Goal: Task Accomplishment & Management: Use online tool/utility

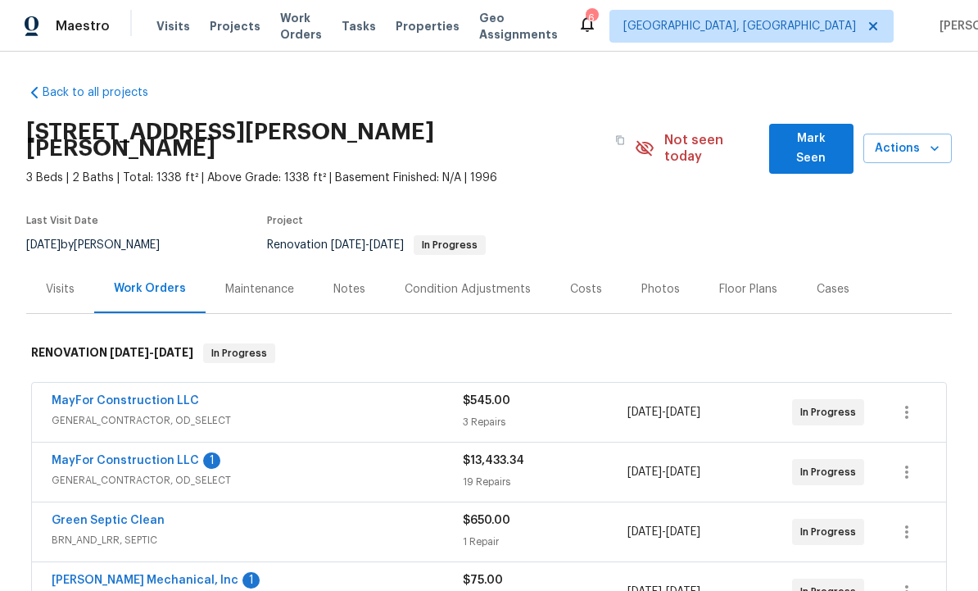
click at [804, 138] on span "Mark Seen" at bounding box center [811, 149] width 58 height 40
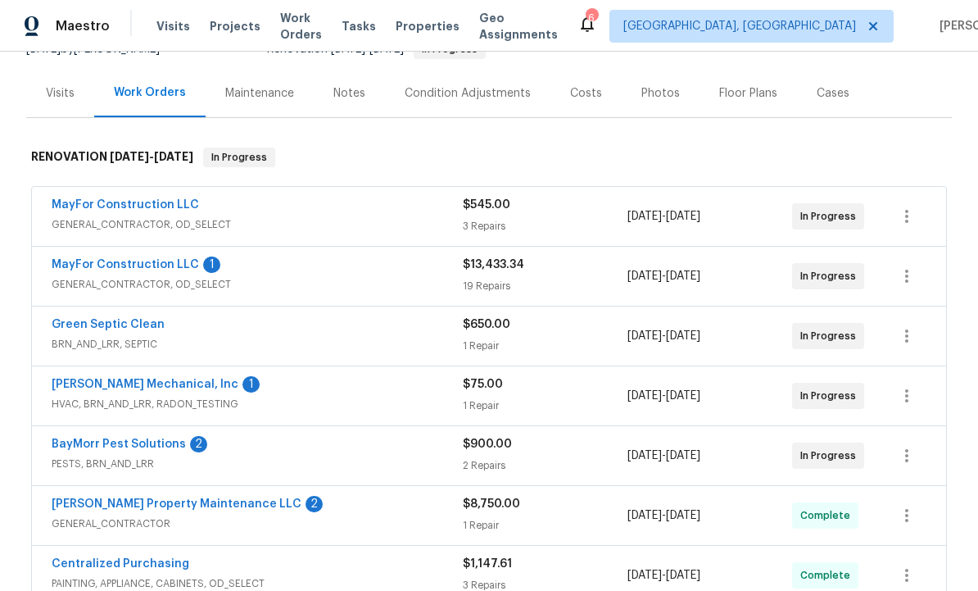
scroll to position [186, 0]
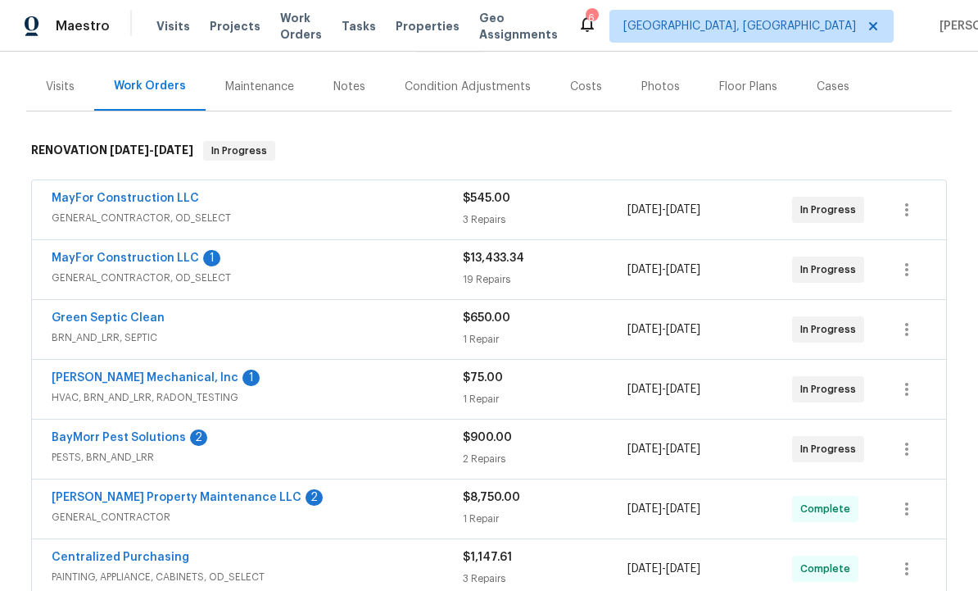
click at [161, 439] on link "BayMorr Pest Solutions" at bounding box center [119, 437] width 134 height 11
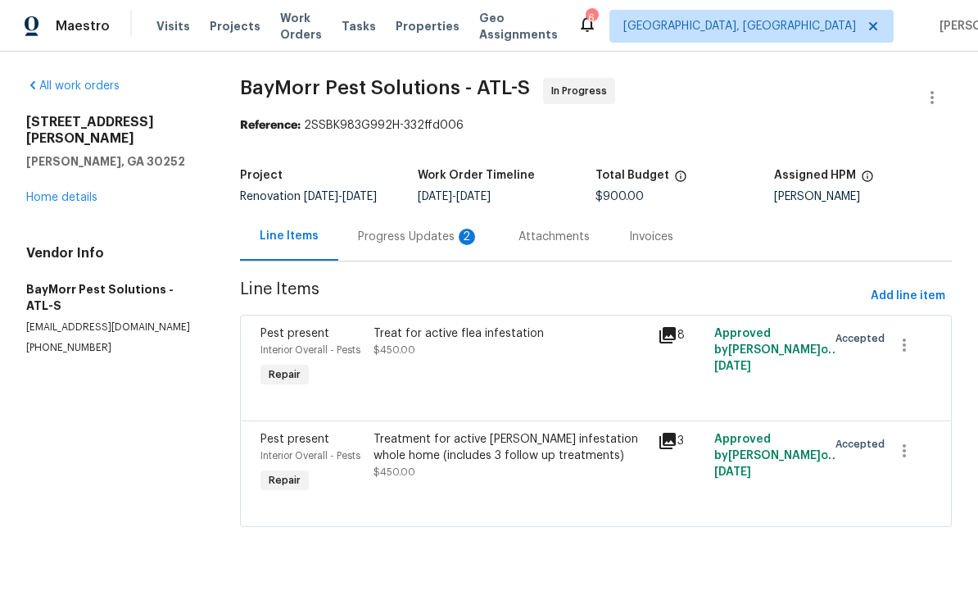
click at [434, 242] on div "Progress Updates 2" at bounding box center [418, 237] width 121 height 16
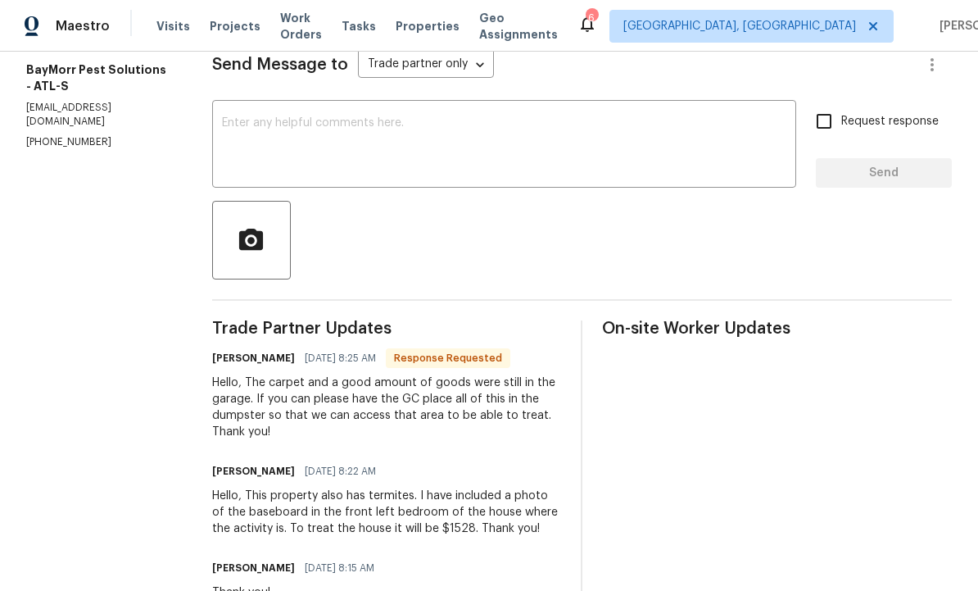
scroll to position [238, 0]
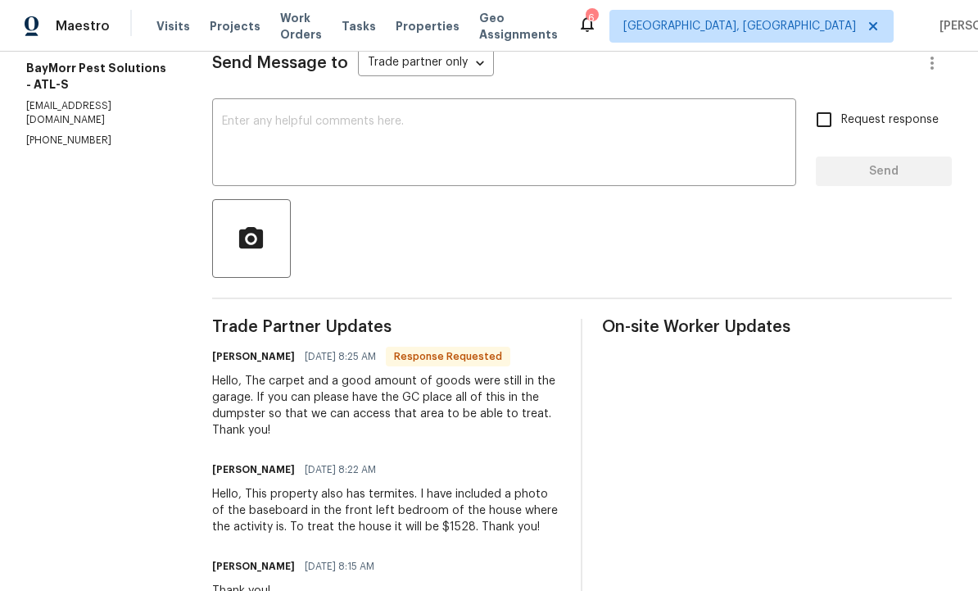
click at [507, 427] on div "Hello, The carpet and a good amount of goods were still in the garage. If you c…" at bounding box center [387, 406] width 350 height 66
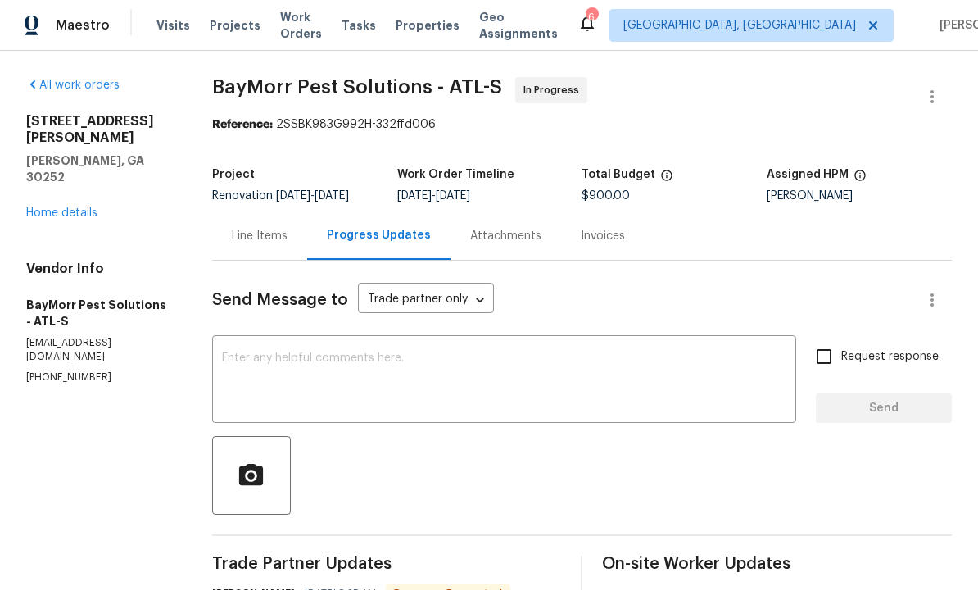
scroll to position [0, 0]
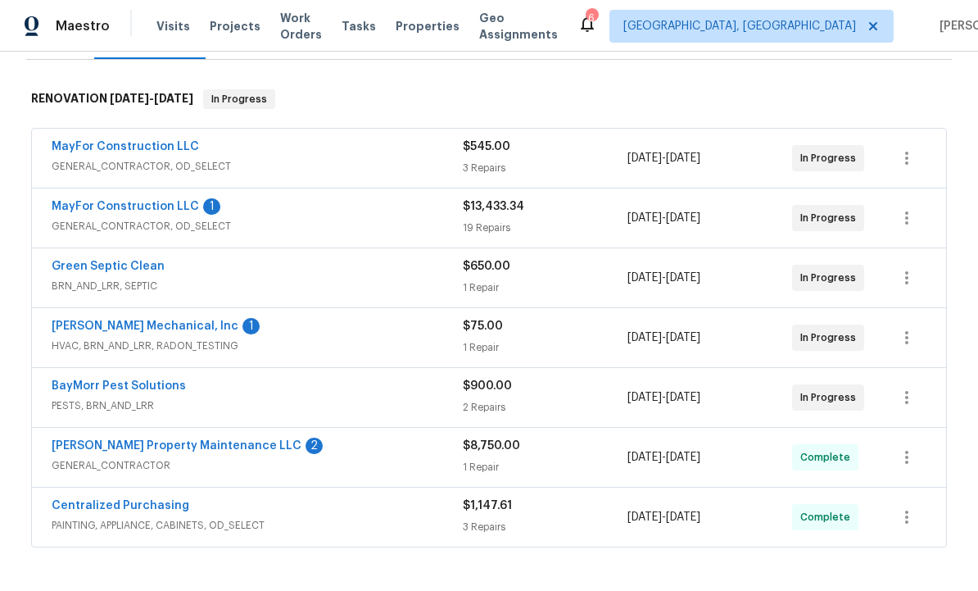
scroll to position [241, 0]
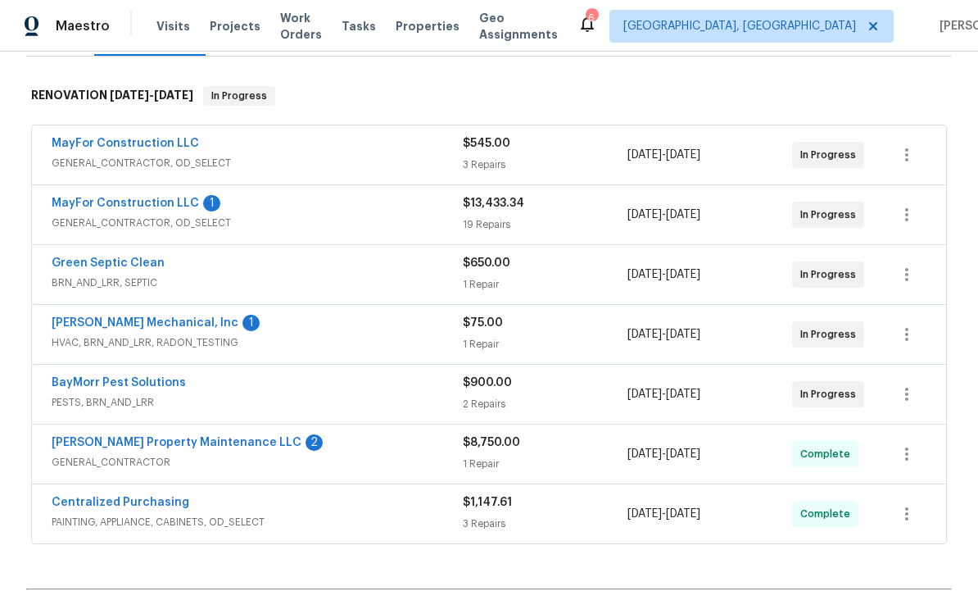
click at [190, 438] on link "[PERSON_NAME] Property Maintenance LLC" at bounding box center [177, 442] width 250 height 11
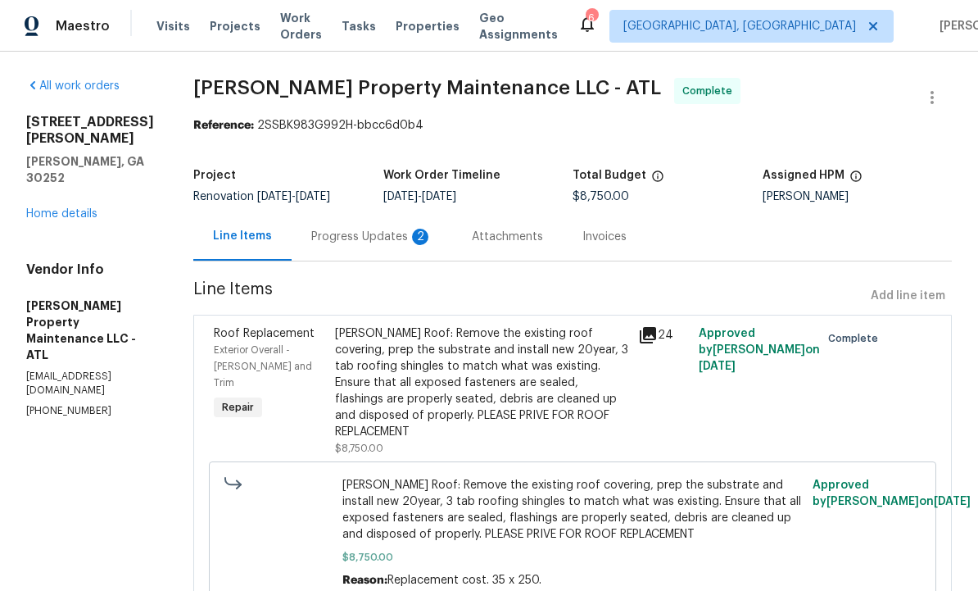
click at [383, 233] on div "Progress Updates 2" at bounding box center [371, 237] width 121 height 16
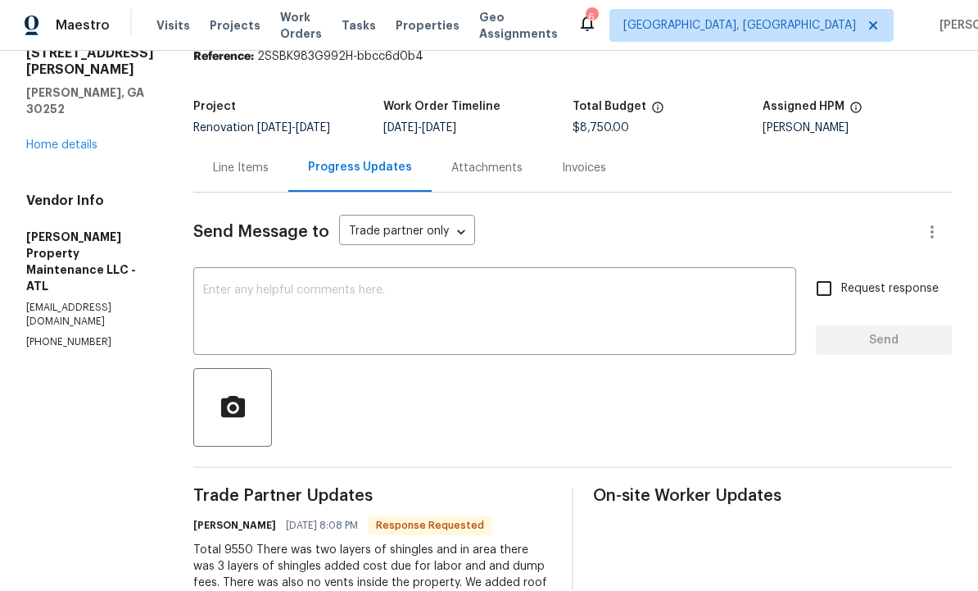
scroll to position [67, 0]
click at [238, 161] on div "Line Items" at bounding box center [241, 169] width 56 height 16
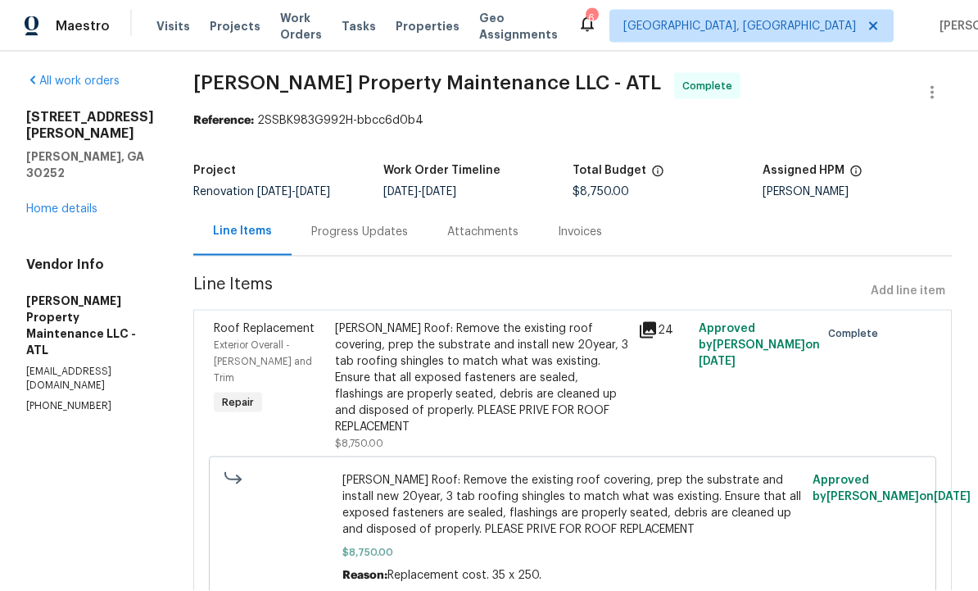
scroll to position [55, 0]
click at [373, 224] on div "Progress Updates" at bounding box center [359, 232] width 97 height 16
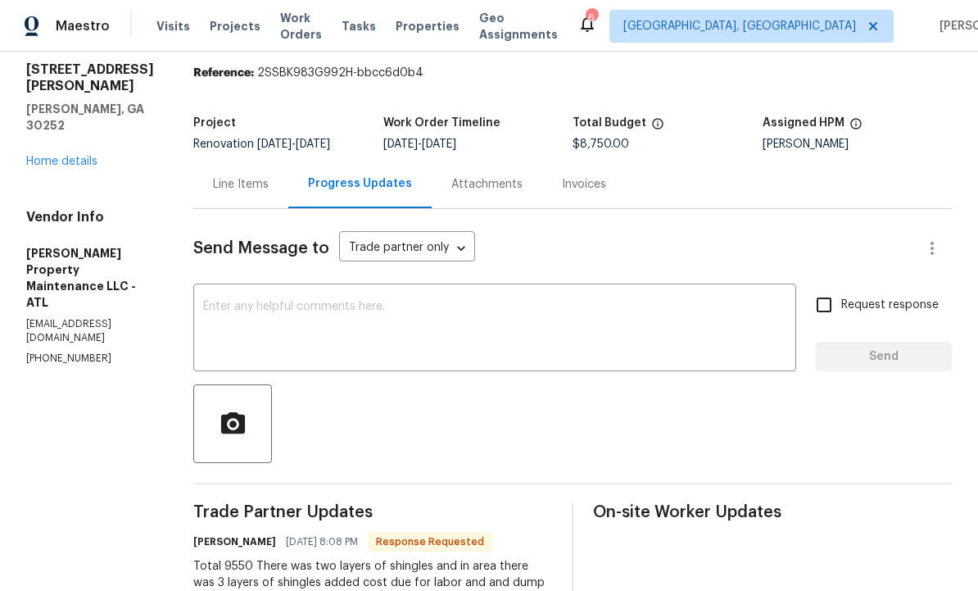
scroll to position [7, 0]
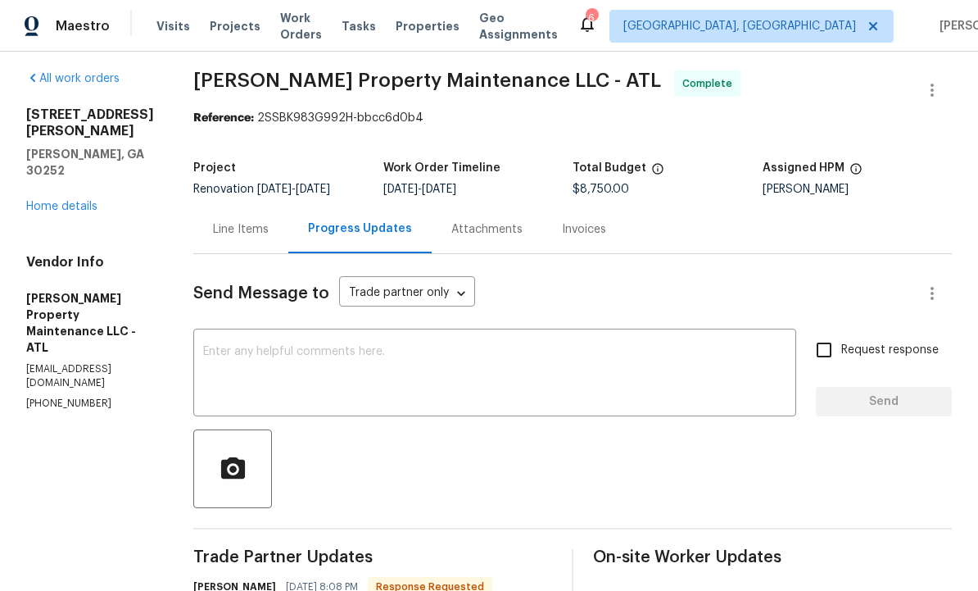
click at [243, 221] on div "Line Items" at bounding box center [241, 229] width 56 height 16
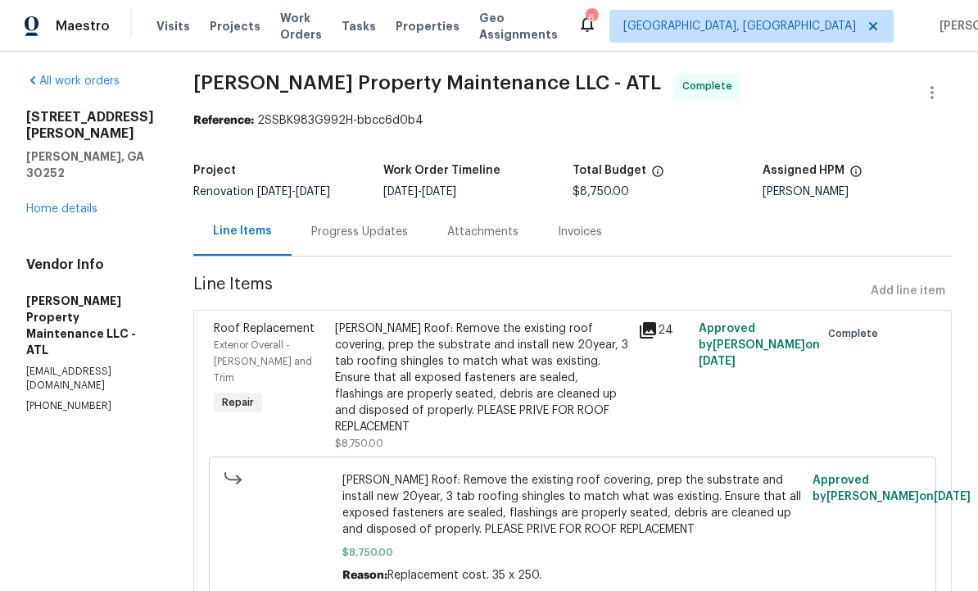
click at [899, 276] on div "Line Items Add line item" at bounding box center [572, 291] width 759 height 30
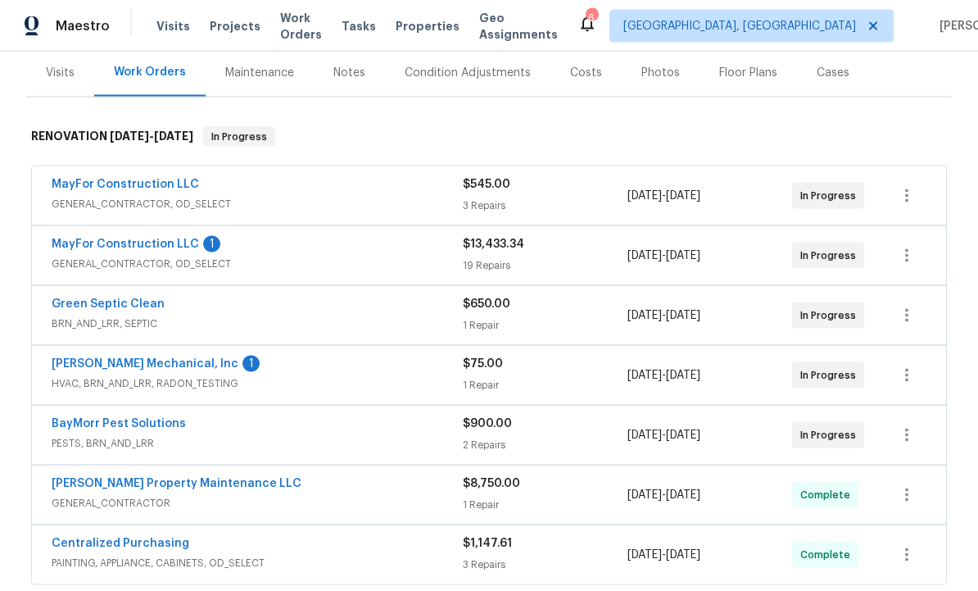
scroll to position [207, 0]
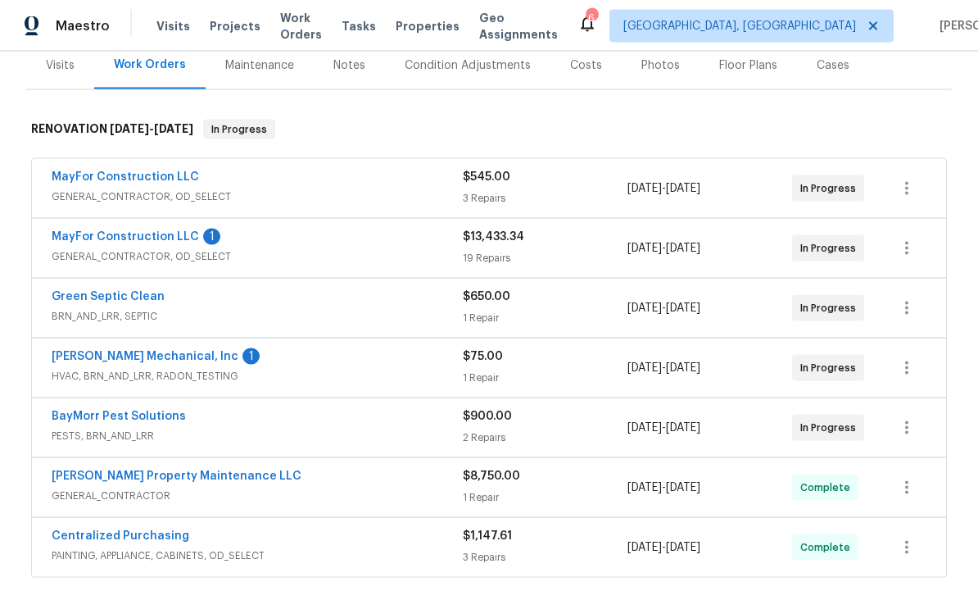
click at [150, 231] on link "MayFor Construction LLC" at bounding box center [125, 236] width 147 height 11
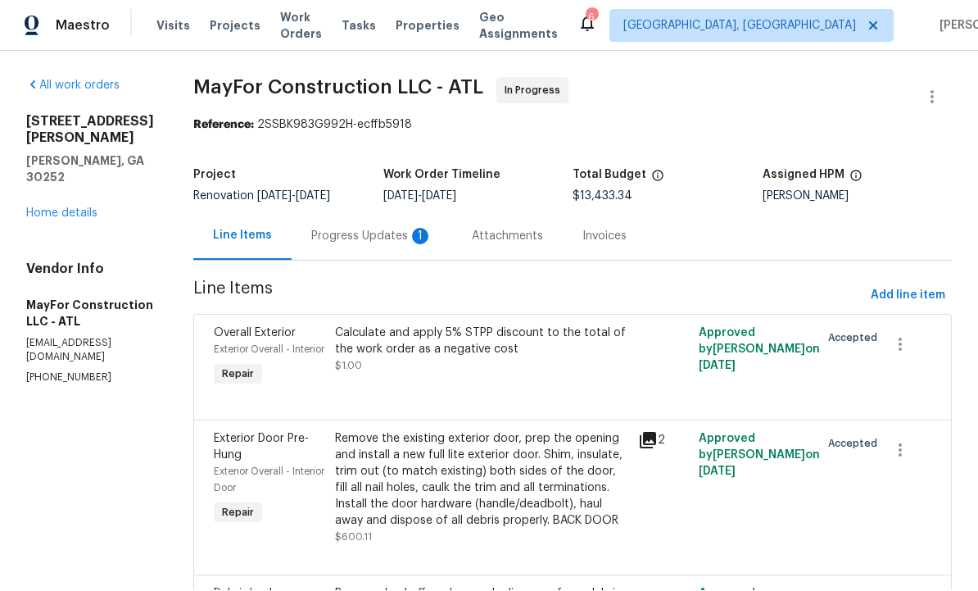
scroll to position [1, 0]
click at [404, 237] on div "Progress Updates 1" at bounding box center [371, 237] width 121 height 16
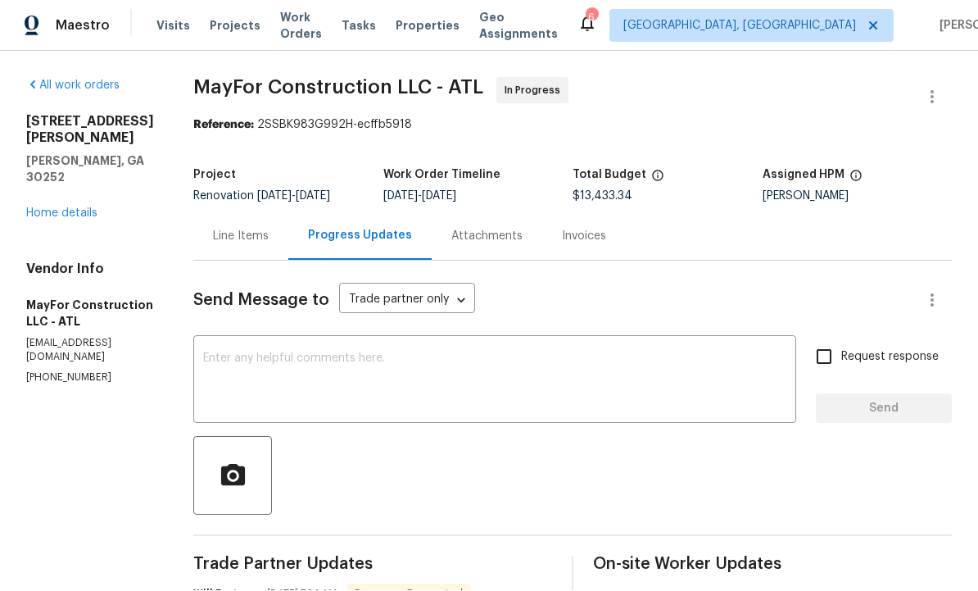
click at [267, 229] on div "Line Items" at bounding box center [241, 237] width 56 height 16
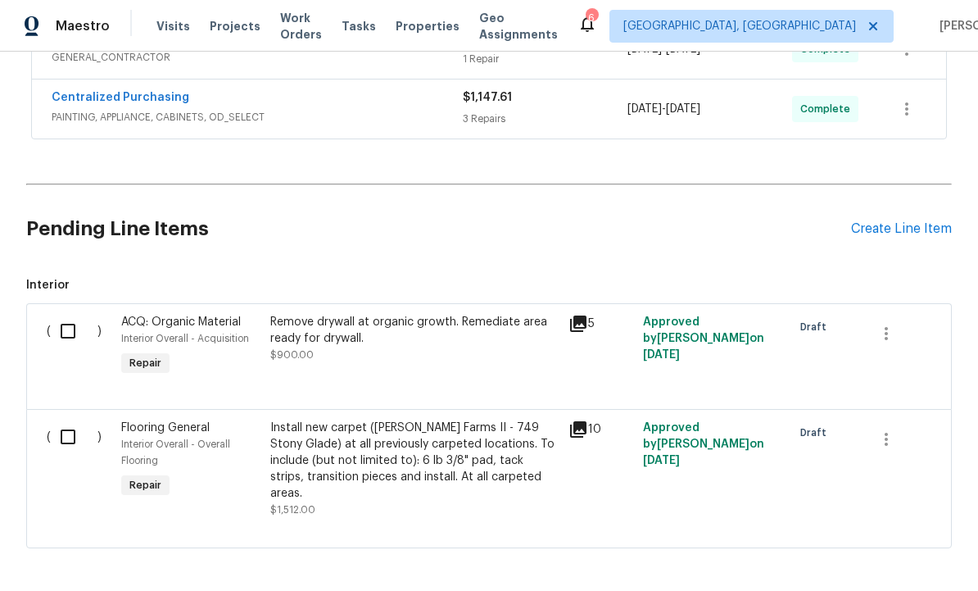
scroll to position [645, 0]
click at [893, 232] on div "Create Line Item" at bounding box center [901, 230] width 101 height 16
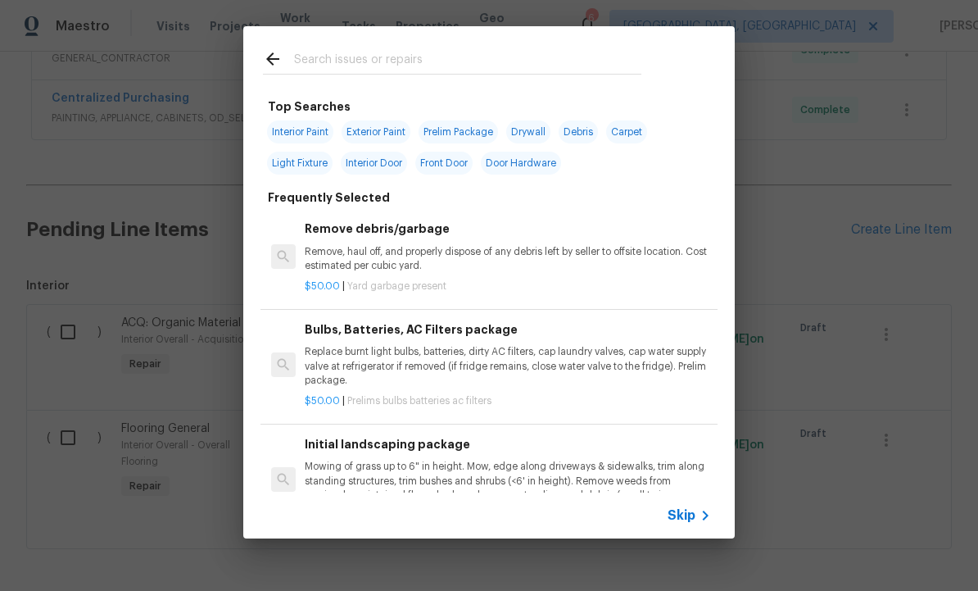
click at [353, 61] on input "text" at bounding box center [467, 61] width 347 height 25
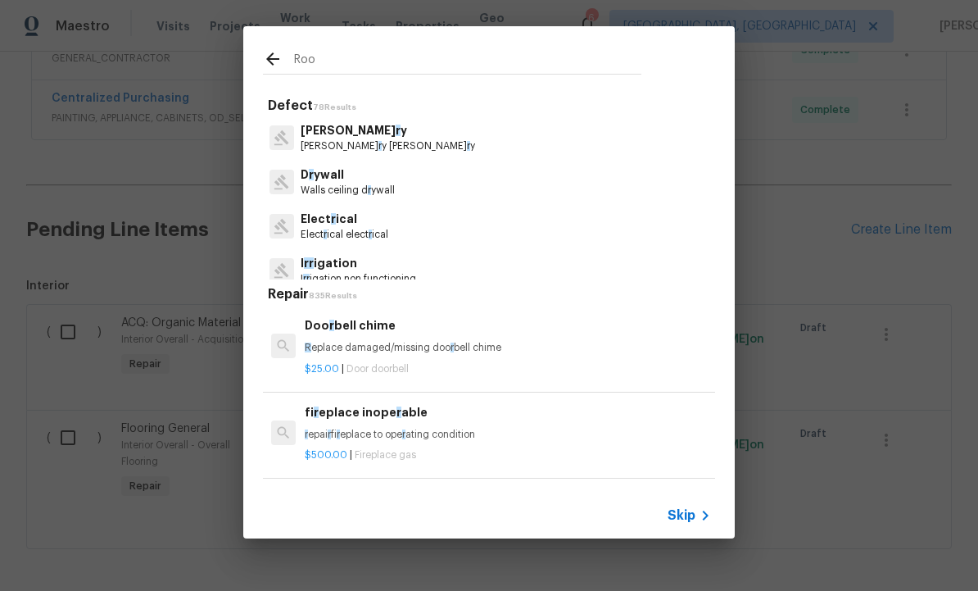
type input "Roof"
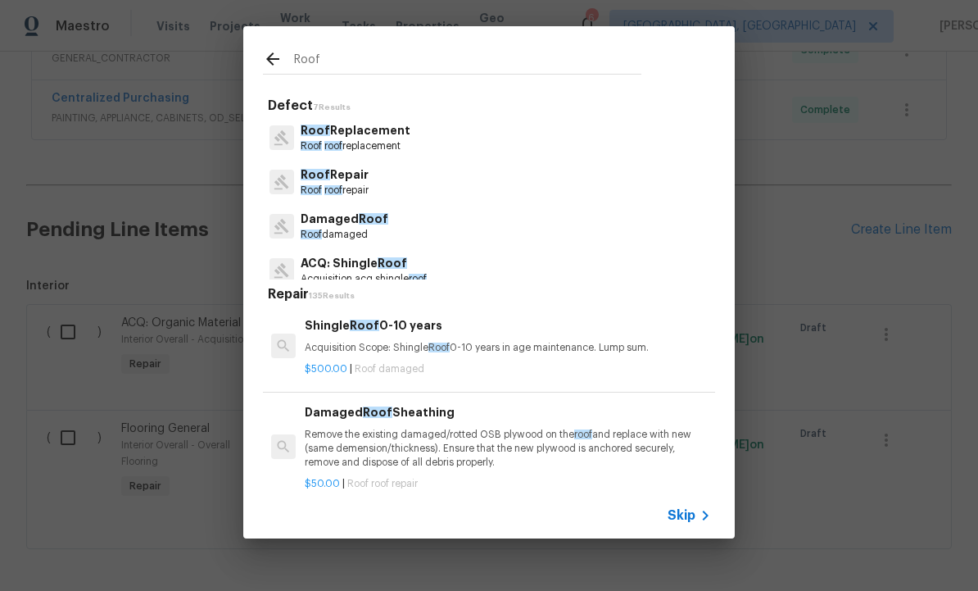
scroll to position [0, 0]
click at [368, 138] on p "Roof Replacement" at bounding box center [356, 130] width 110 height 17
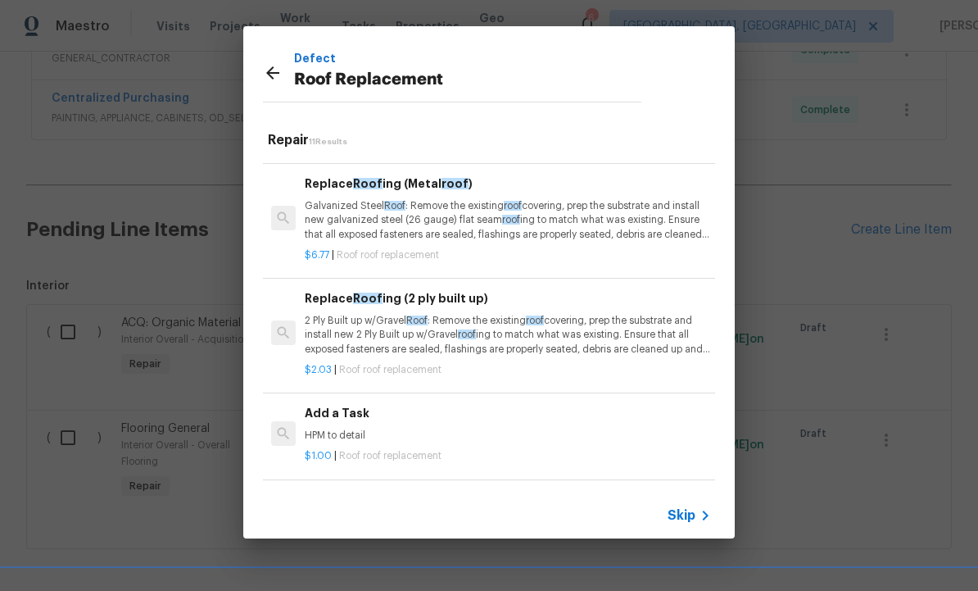
scroll to position [790, 0]
click at [351, 430] on p "HPM to detail" at bounding box center [508, 437] width 406 height 14
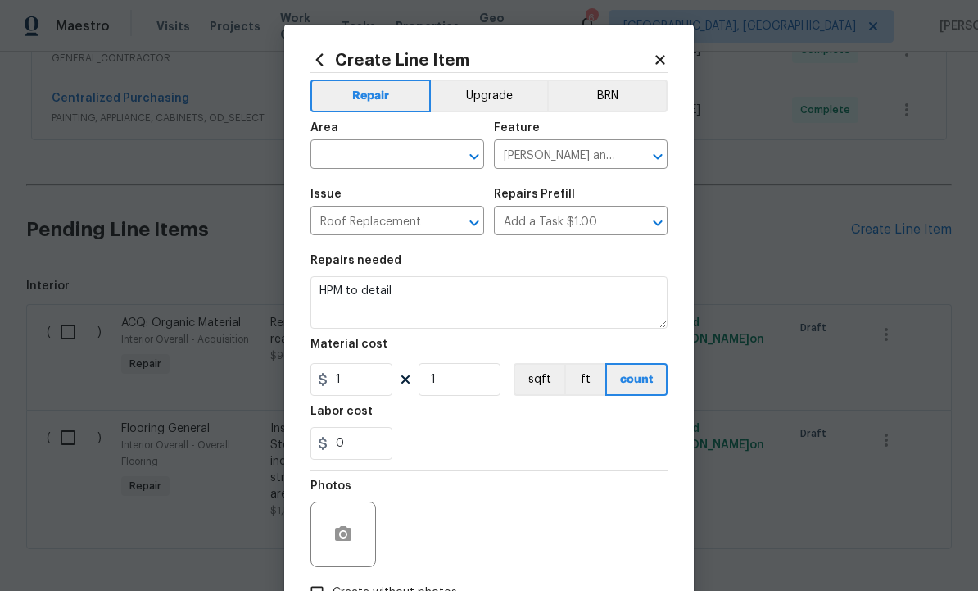
click at [383, 154] on input "text" at bounding box center [374, 155] width 128 height 25
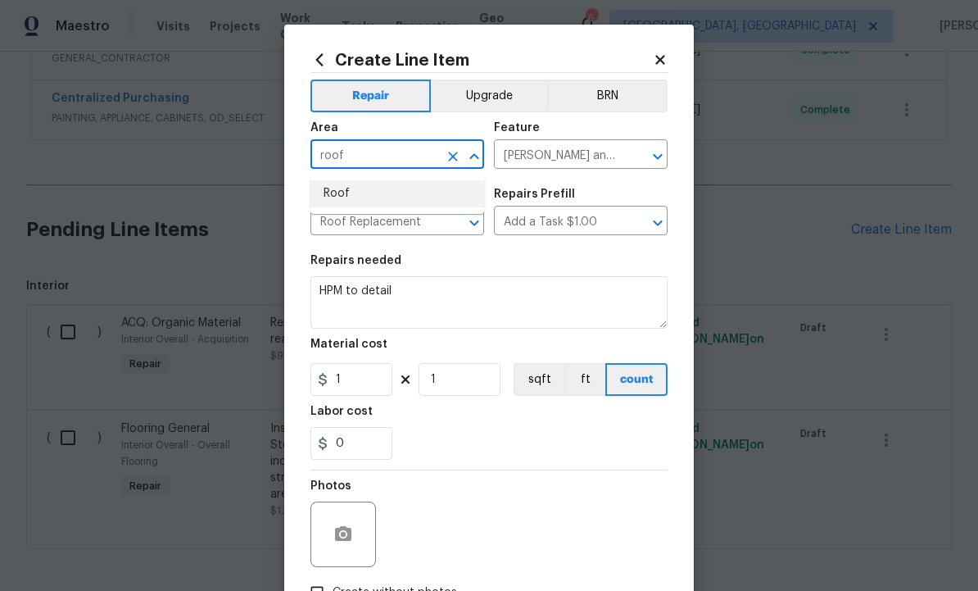
click at [353, 198] on li "Roof" at bounding box center [397, 193] width 174 height 27
type input "Roof"
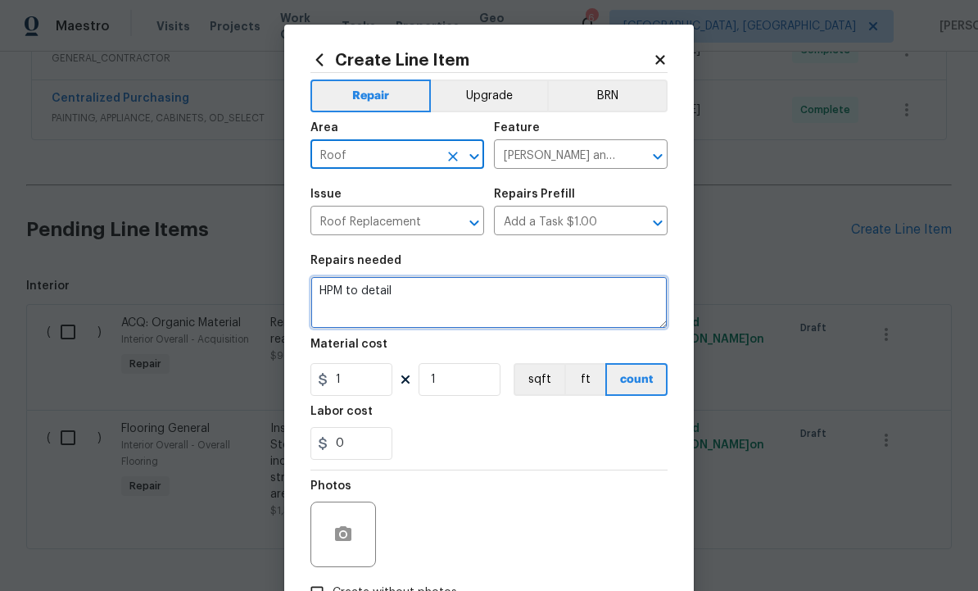
click at [434, 297] on textarea "HPM to detail" at bounding box center [488, 302] width 357 height 52
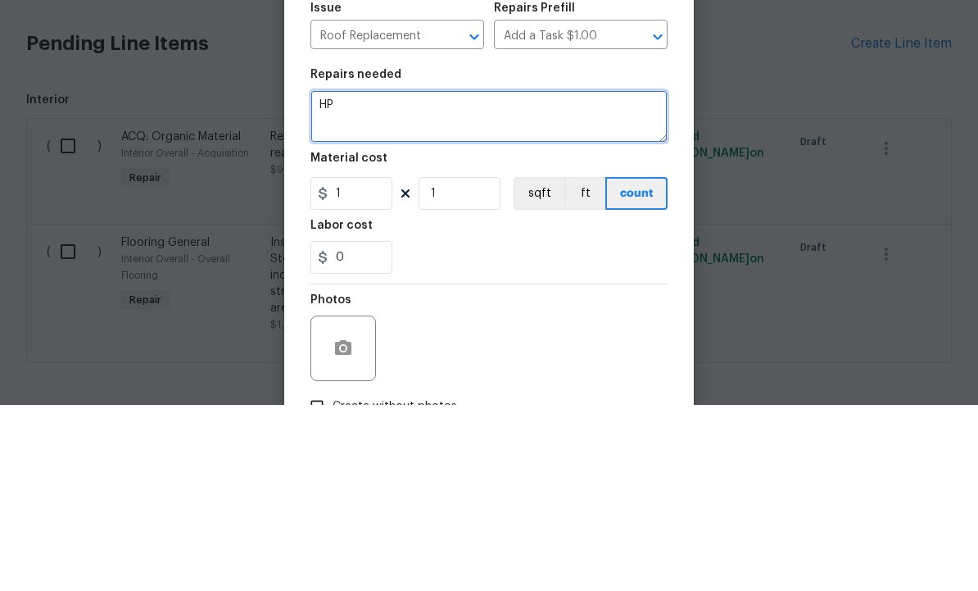
type textarea "H"
type textarea "CO for roof replacement. 2 layers shingles, OSB"
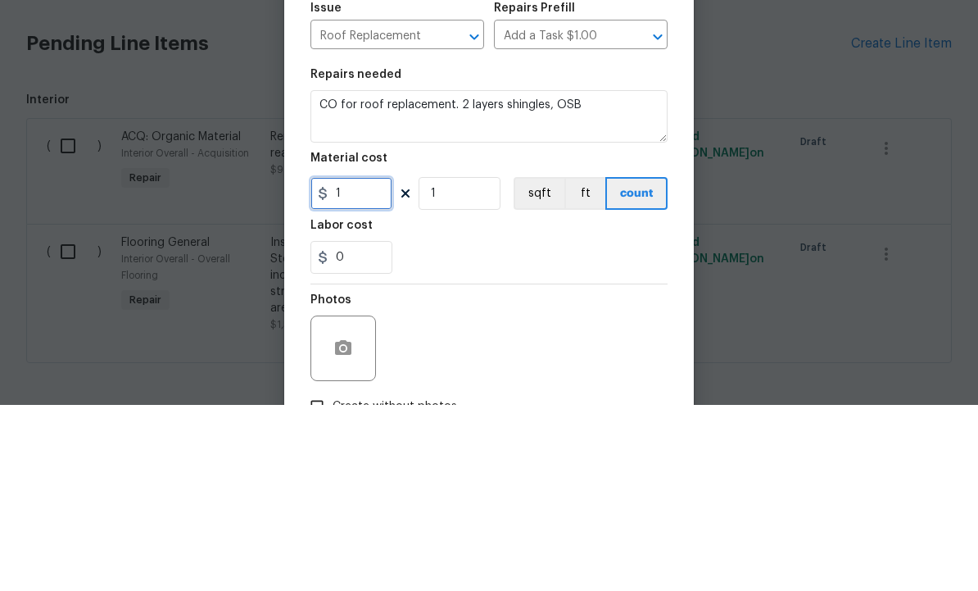
click at [375, 363] on input "1" at bounding box center [351, 379] width 82 height 33
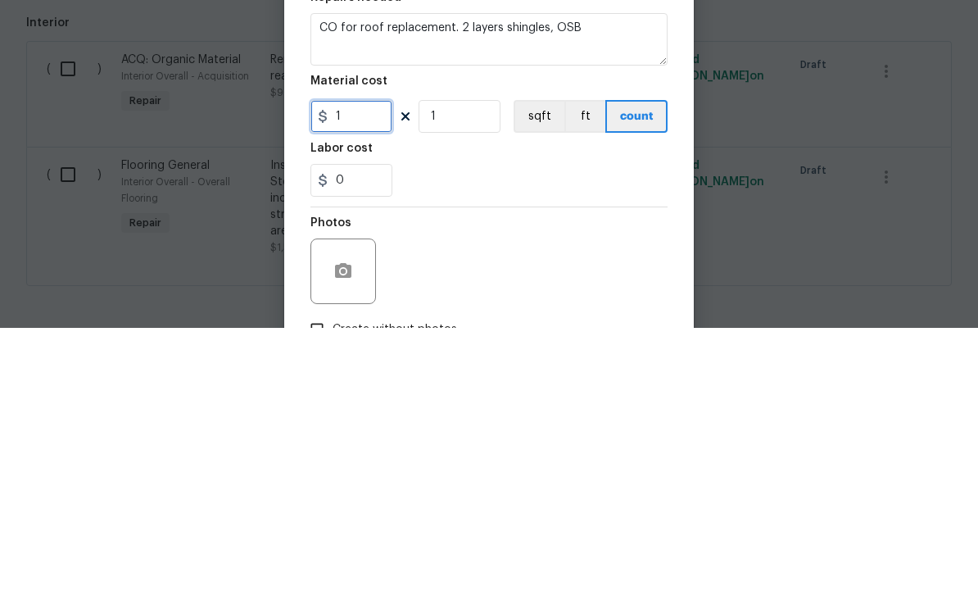
click at [375, 363] on input "1" at bounding box center [351, 379] width 82 height 33
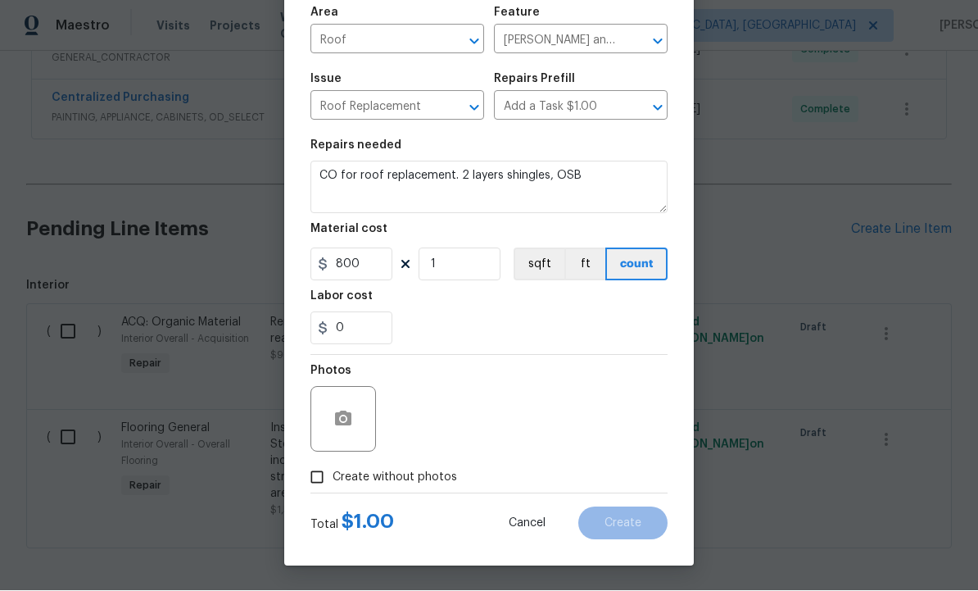
scroll to position [118, 0]
type input "800"
click at [320, 470] on input "Create without photos" at bounding box center [316, 477] width 31 height 31
checkbox input "true"
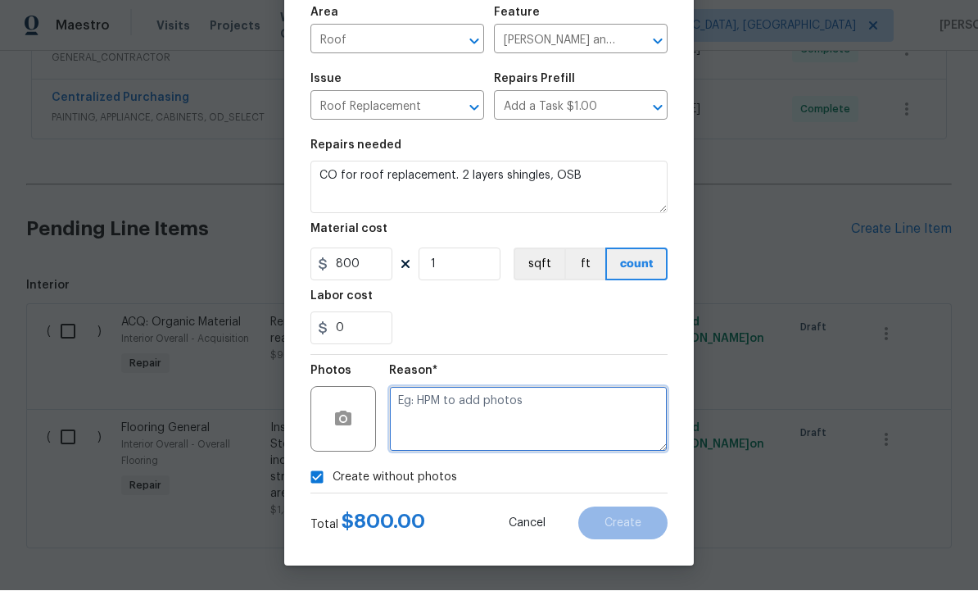
click at [464, 410] on textarea at bounding box center [528, 420] width 279 height 66
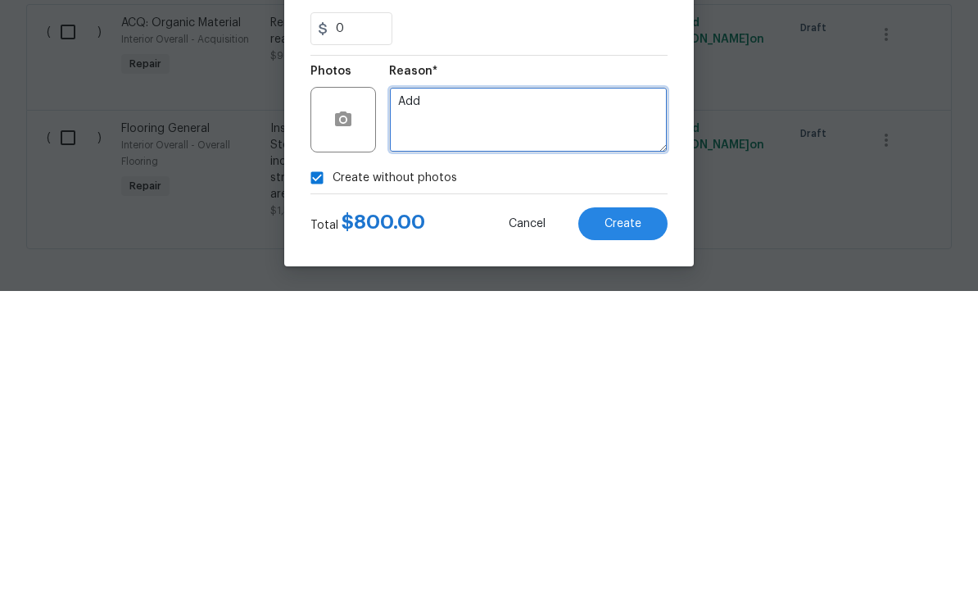
type textarea "Add"
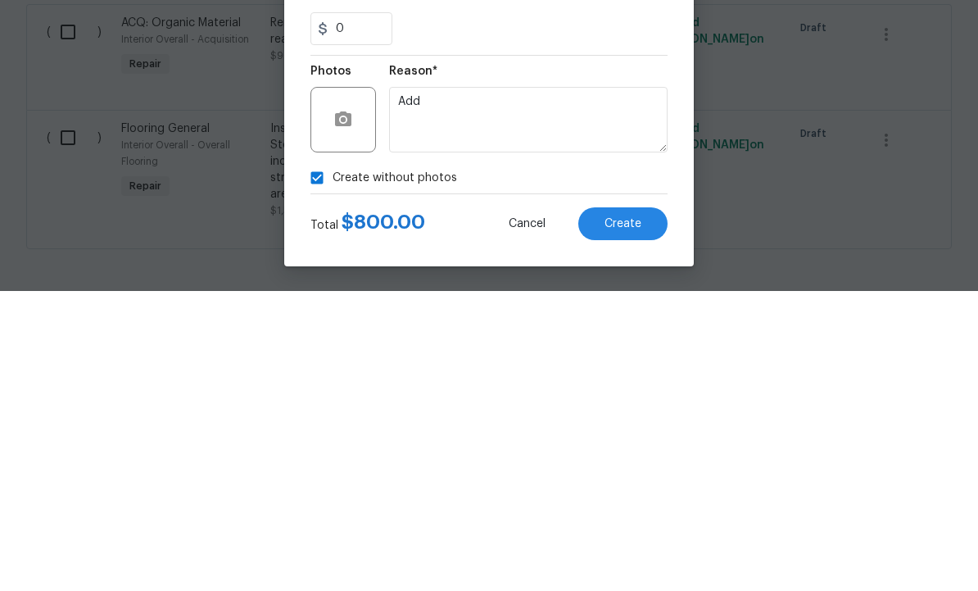
click at [623, 518] on span "Create" at bounding box center [623, 524] width 37 height 12
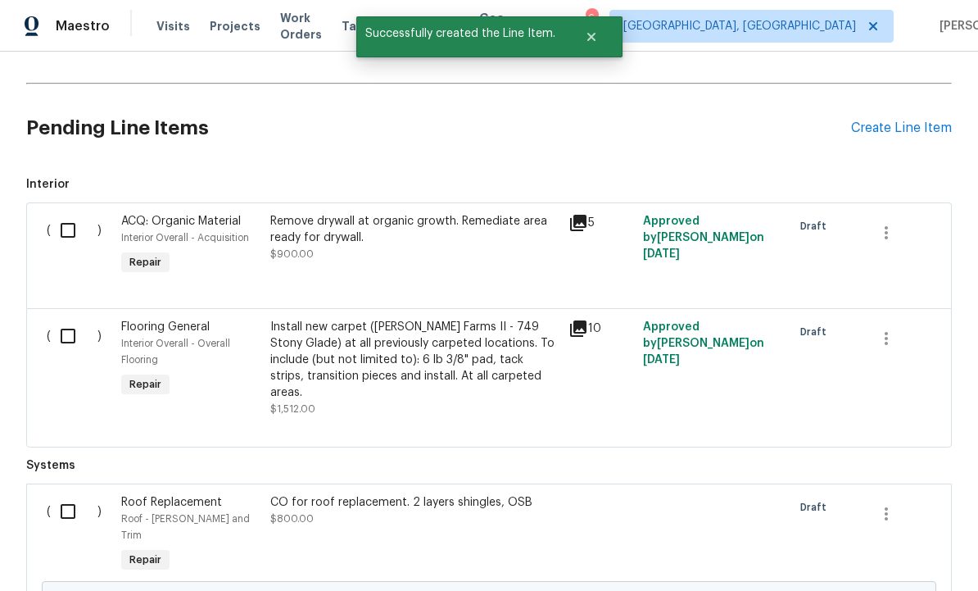
scroll to position [741, 0]
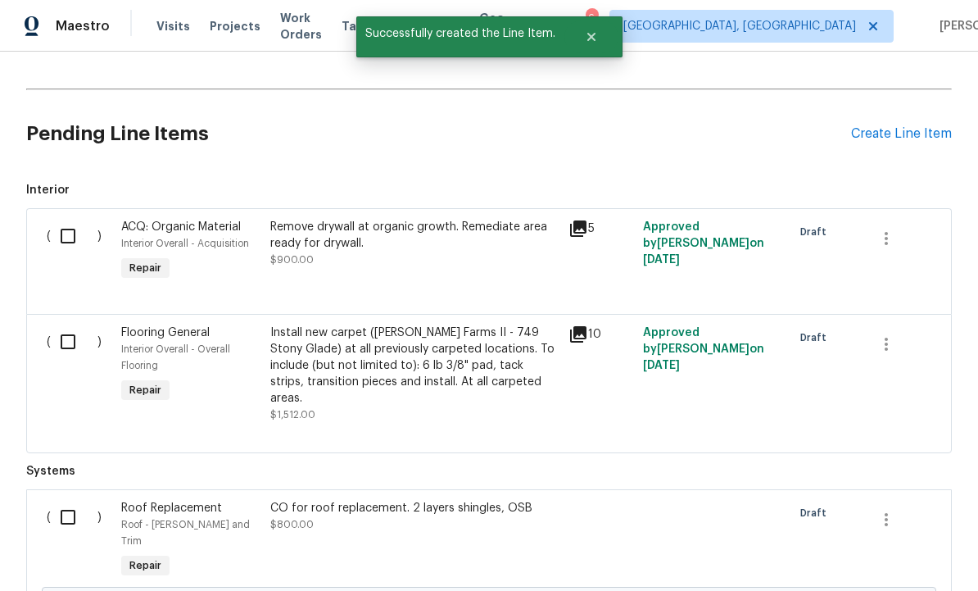
click at [72, 500] on input "checkbox" at bounding box center [74, 517] width 47 height 34
checkbox input "true"
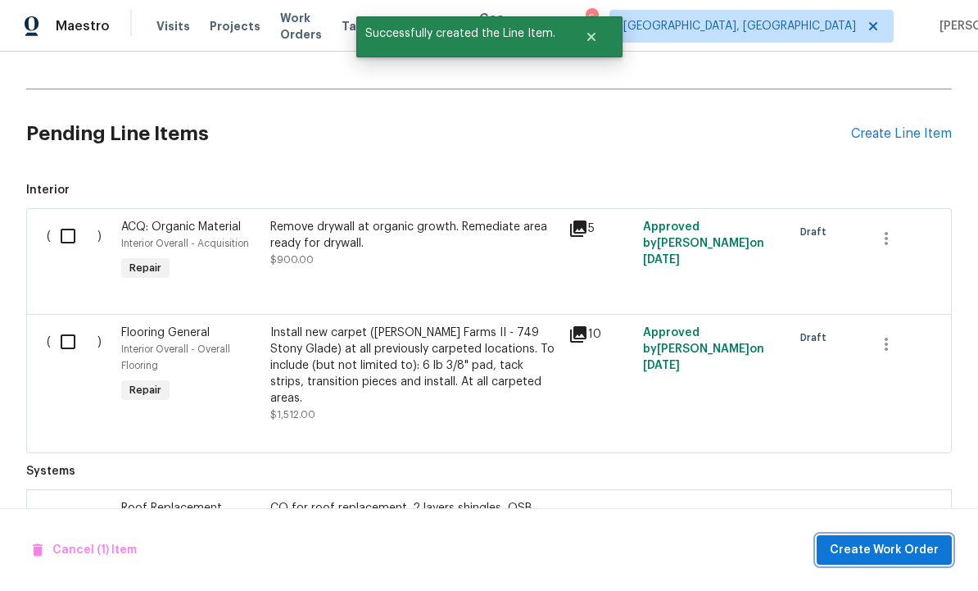
click at [877, 543] on span "Create Work Order" at bounding box center [884, 550] width 109 height 20
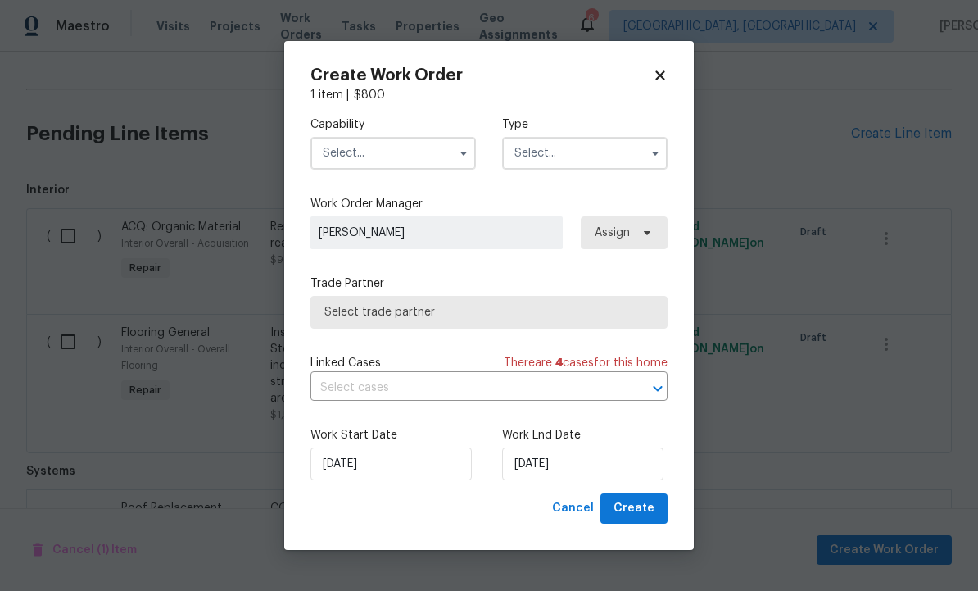
click at [392, 150] on input "text" at bounding box center [392, 153] width 165 height 33
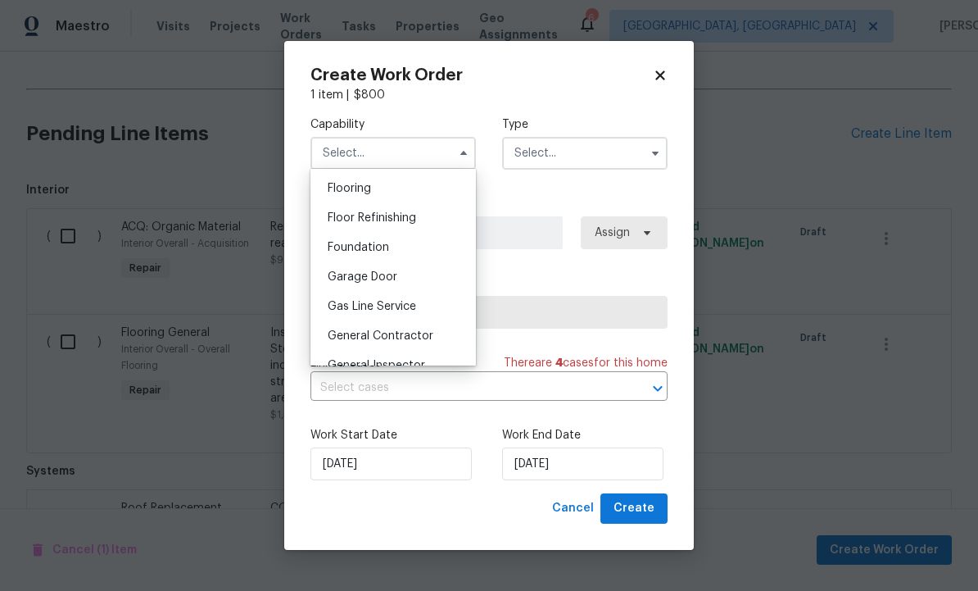
scroll to position [645, 0]
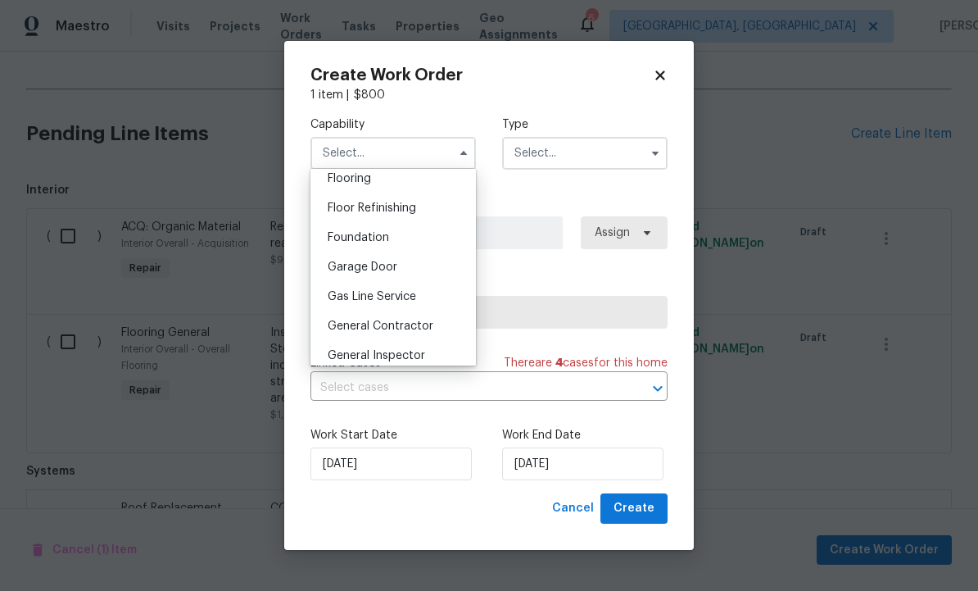
click at [400, 324] on span "General Contractor" at bounding box center [381, 325] width 106 height 11
type input "General Contractor"
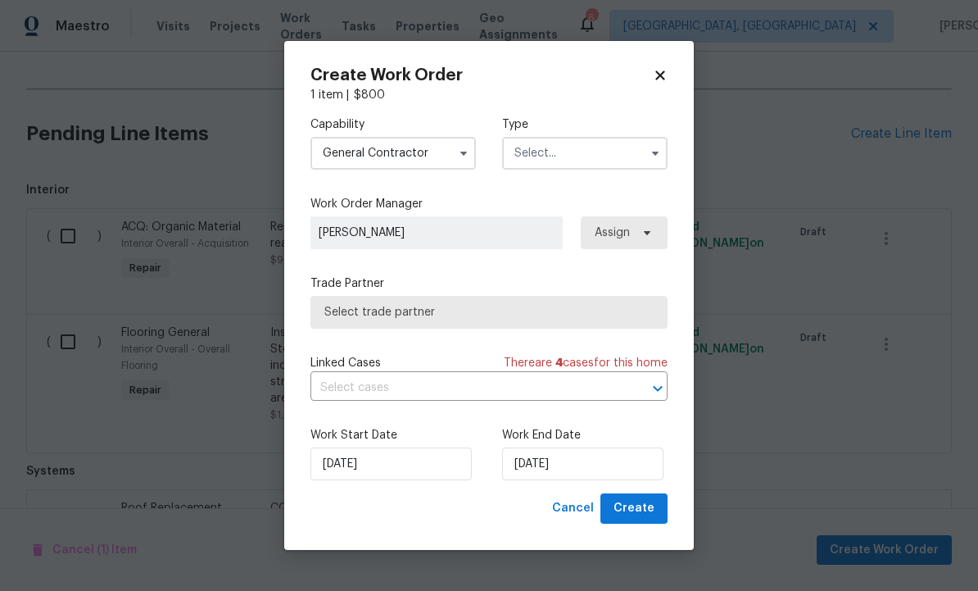
click at [557, 161] on input "text" at bounding box center [584, 153] width 165 height 33
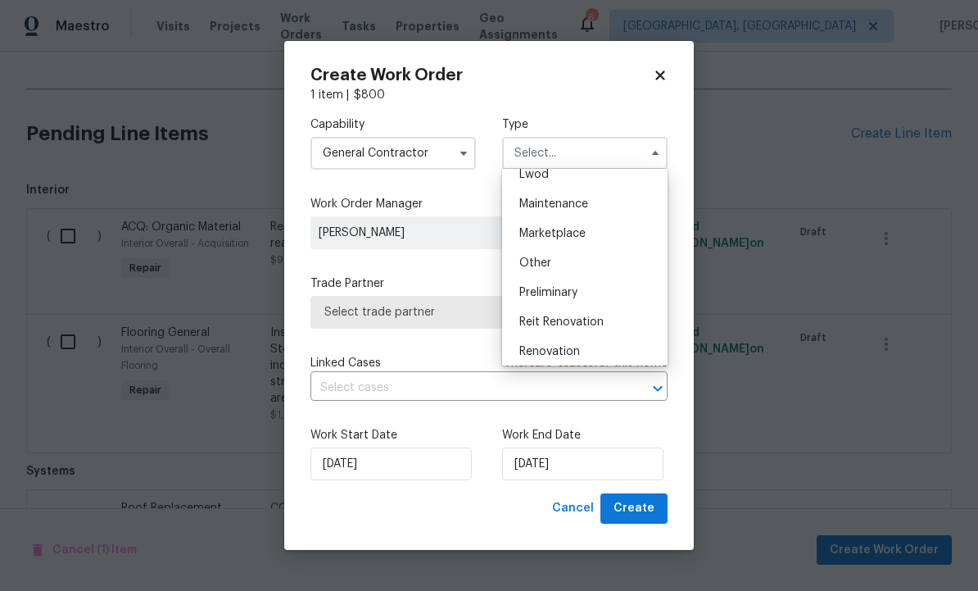
scroll to position [312, 0]
click at [580, 292] on div "Renovation" at bounding box center [584, 288] width 157 height 29
type input "Renovation"
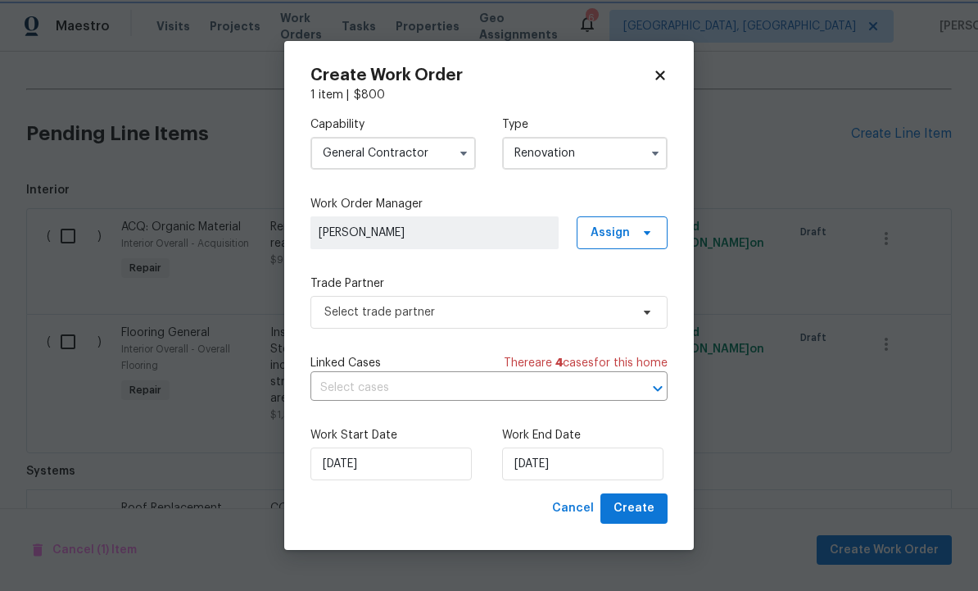
scroll to position [0, 0]
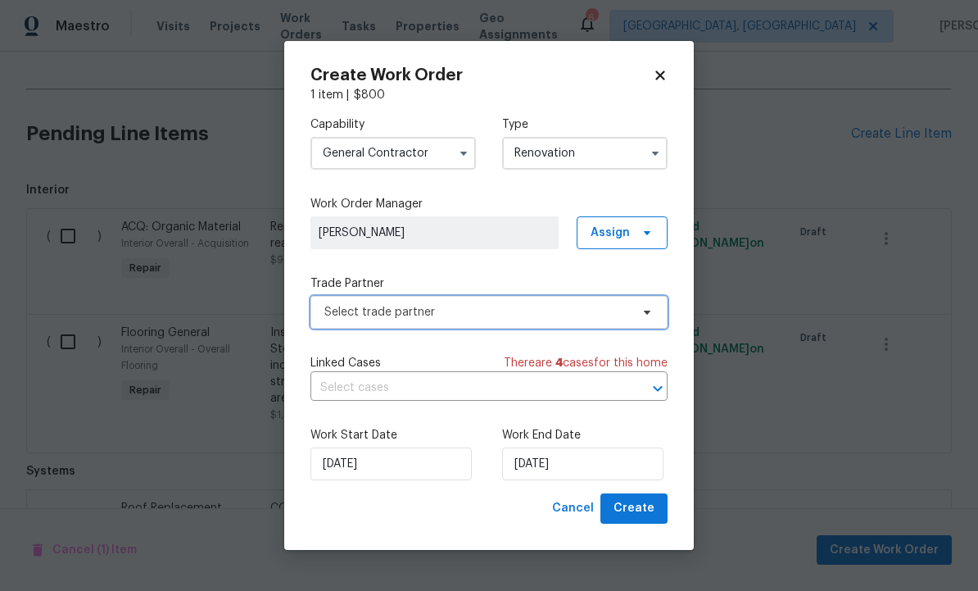
click at [539, 308] on span "Select trade partner" at bounding box center [477, 312] width 306 height 16
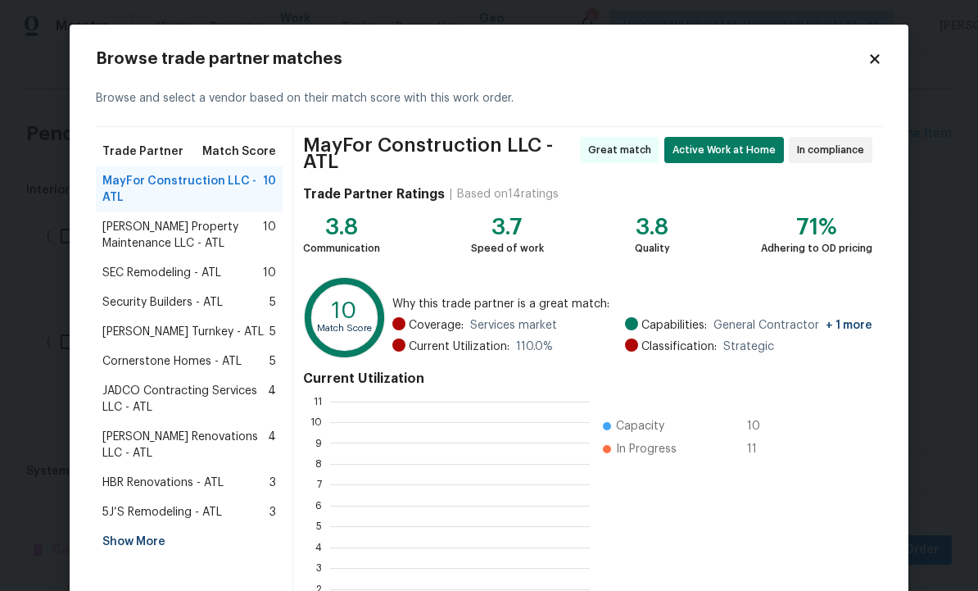
scroll to position [2, 2]
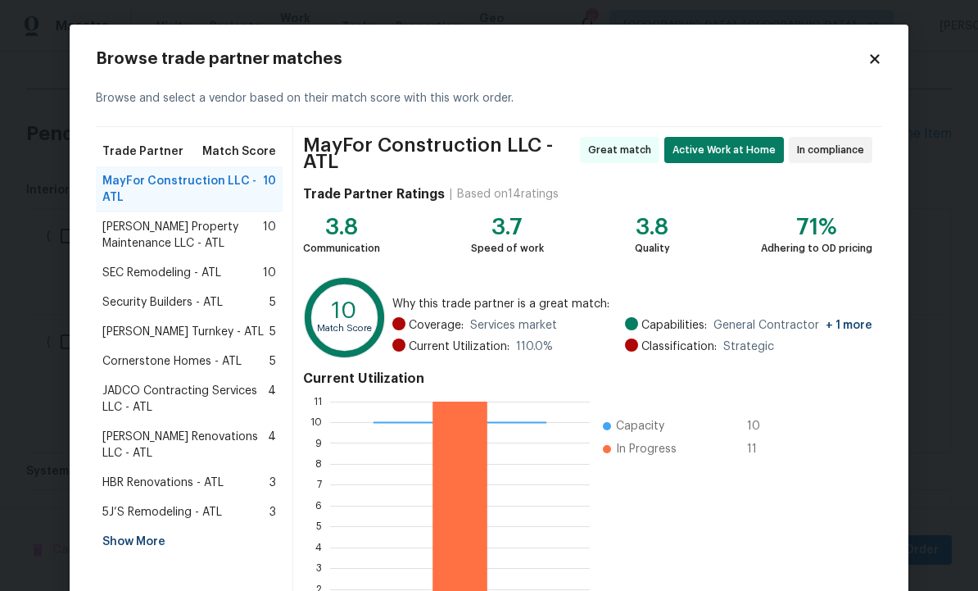
click at [197, 226] on span "Glen Property Maintenance LLC - ATL" at bounding box center [182, 235] width 161 height 33
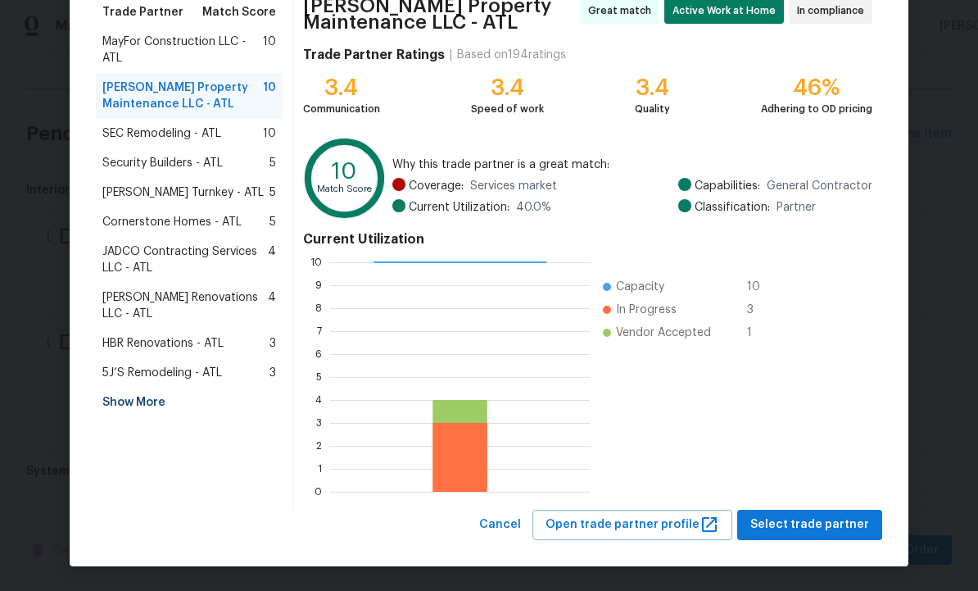
scroll to position [138, 0]
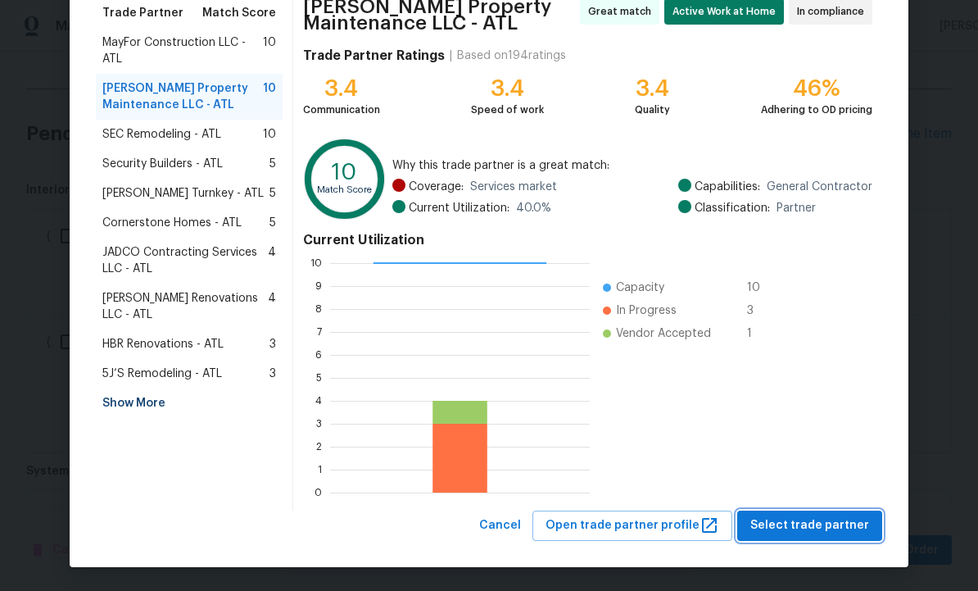
click at [817, 521] on span "Select trade partner" at bounding box center [809, 525] width 119 height 20
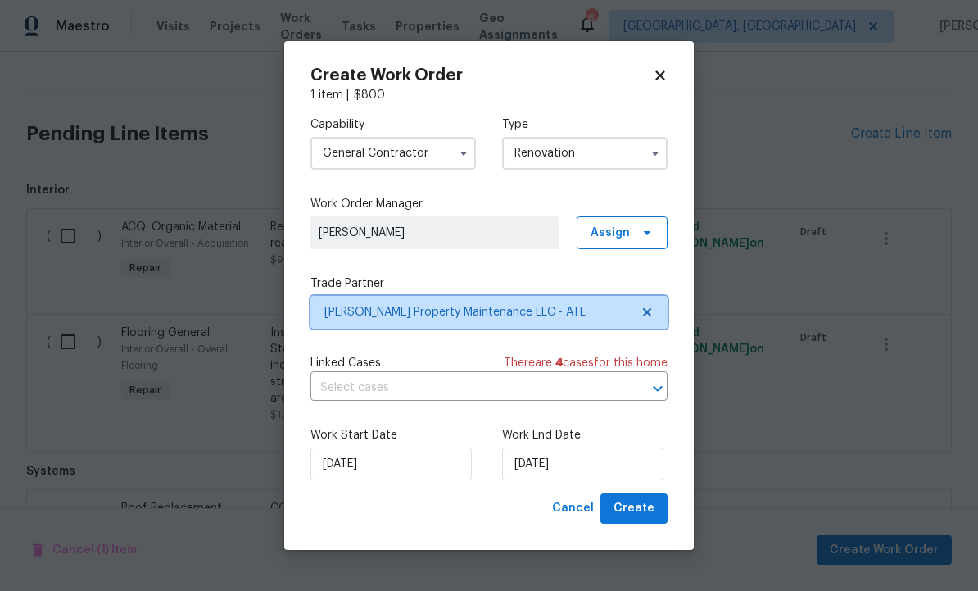
scroll to position [0, 0]
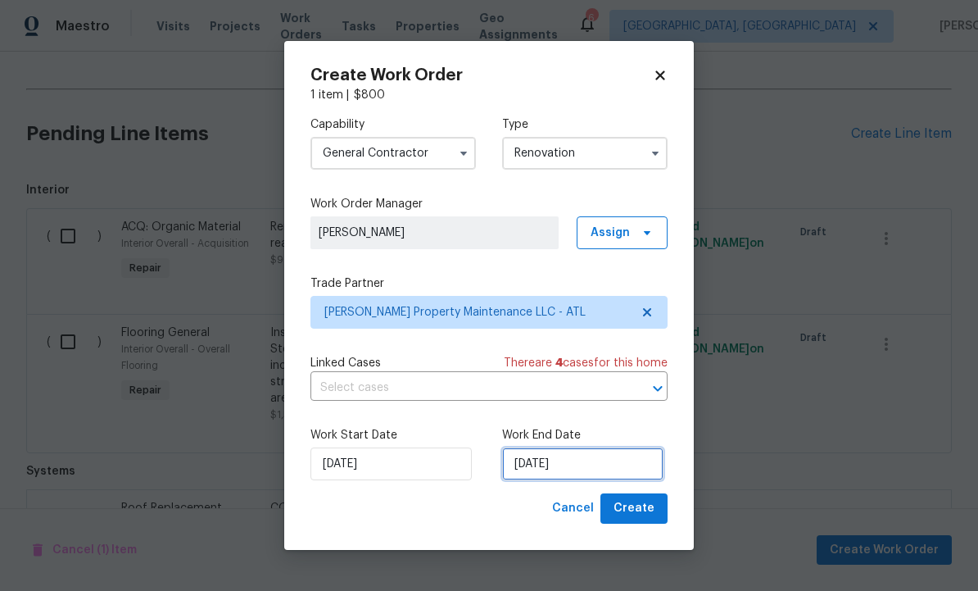
click at [587, 464] on input "[DATE]" at bounding box center [582, 463] width 161 height 33
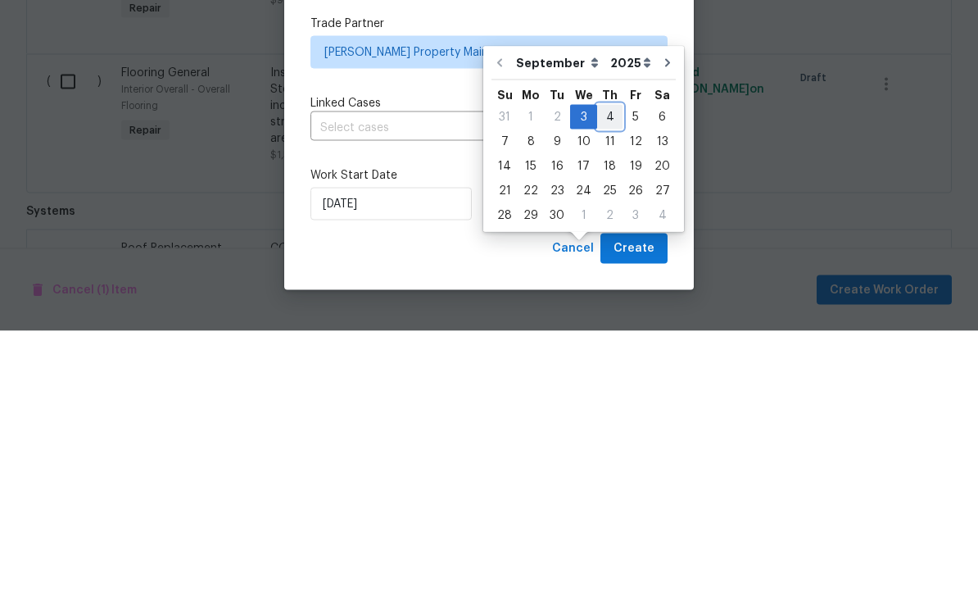
click at [609, 365] on div "4" at bounding box center [609, 376] width 25 height 23
type input "[DATE]"
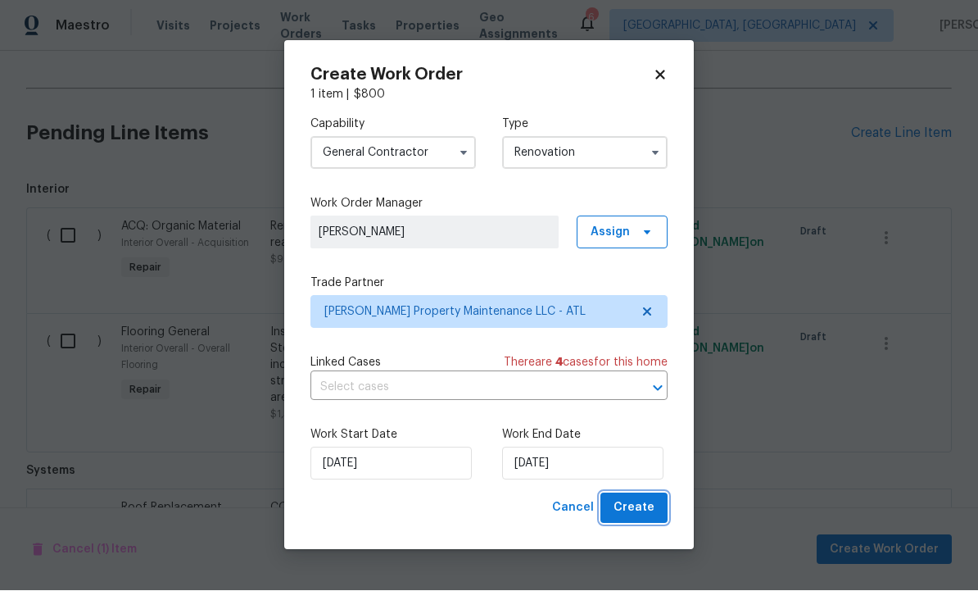
click at [635, 511] on span "Create" at bounding box center [634, 508] width 41 height 20
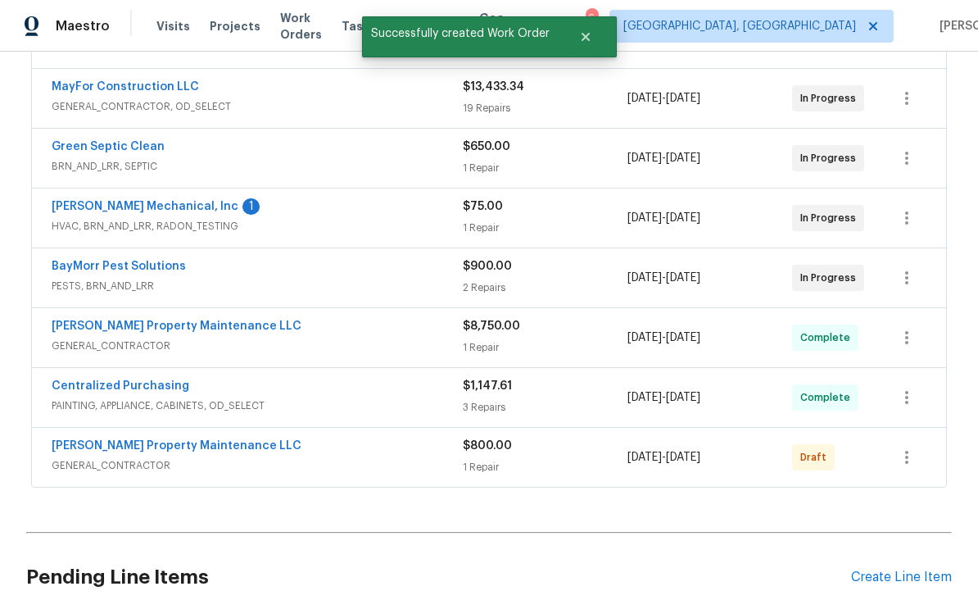
scroll to position [376, 0]
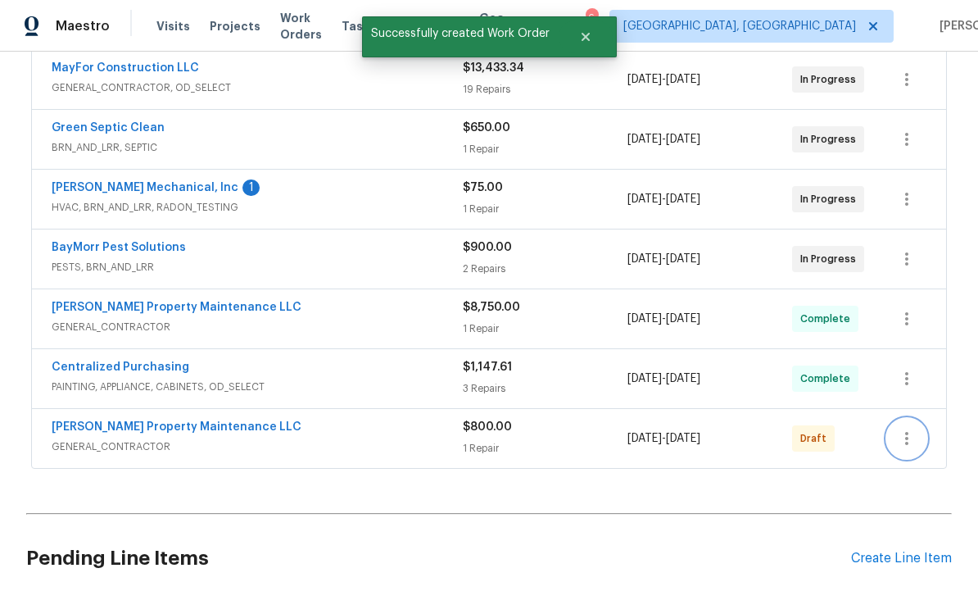
click at [911, 428] on icon "button" at bounding box center [907, 438] width 20 height 20
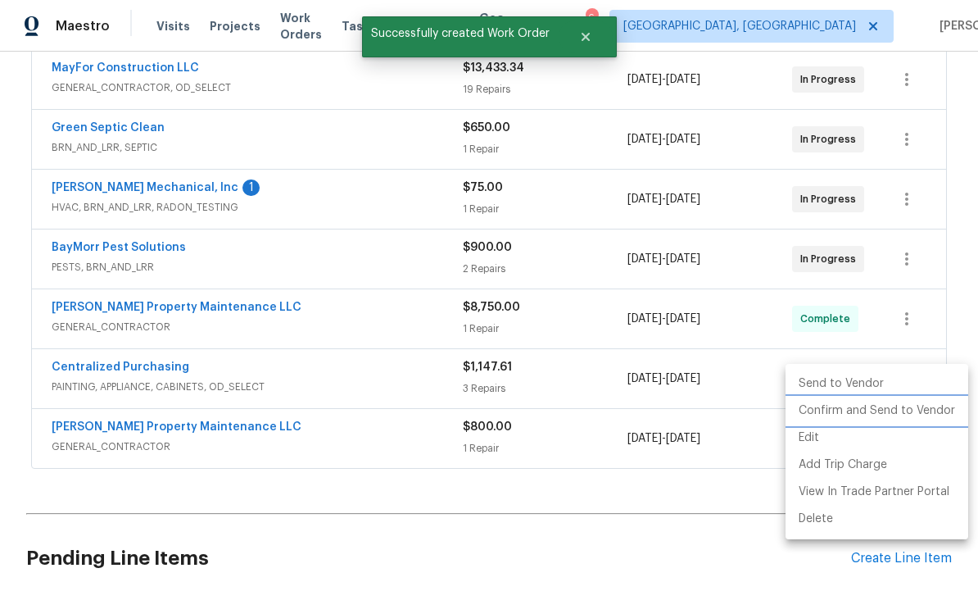
click at [870, 405] on li "Confirm and Send to Vendor" at bounding box center [877, 410] width 183 height 27
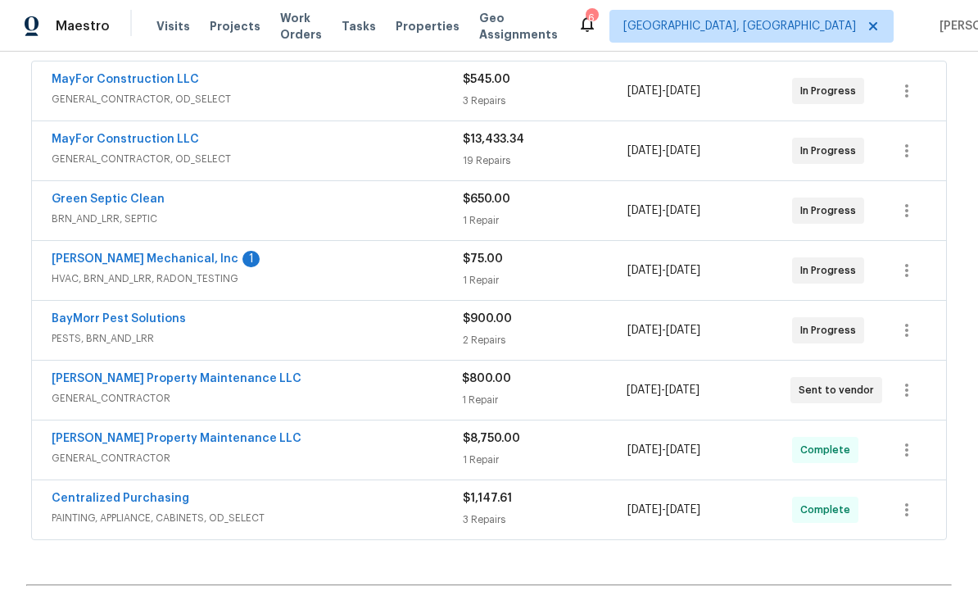
scroll to position [310, 0]
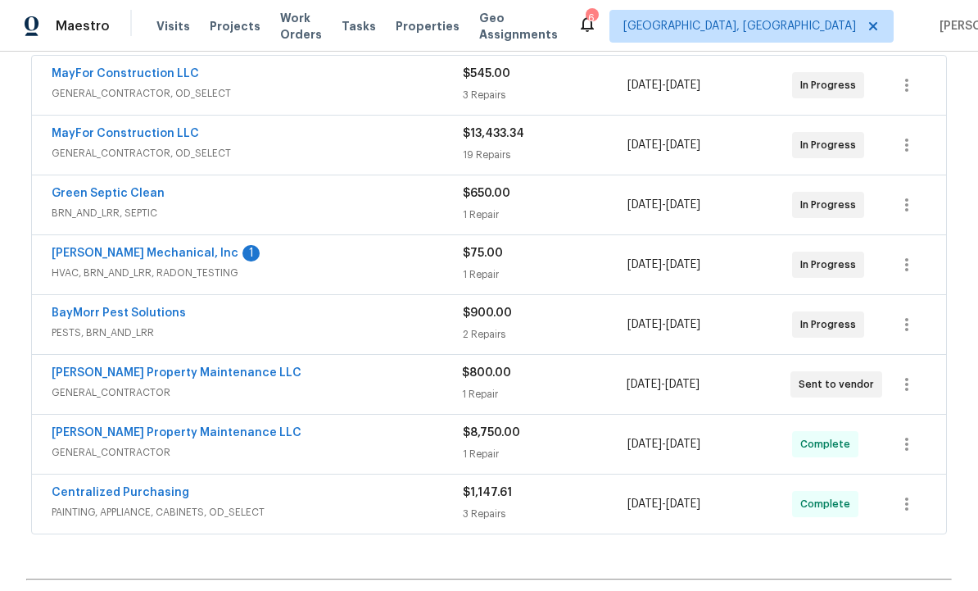
click at [186, 257] on link "[PERSON_NAME] Mechanical, Inc" at bounding box center [145, 252] width 187 height 11
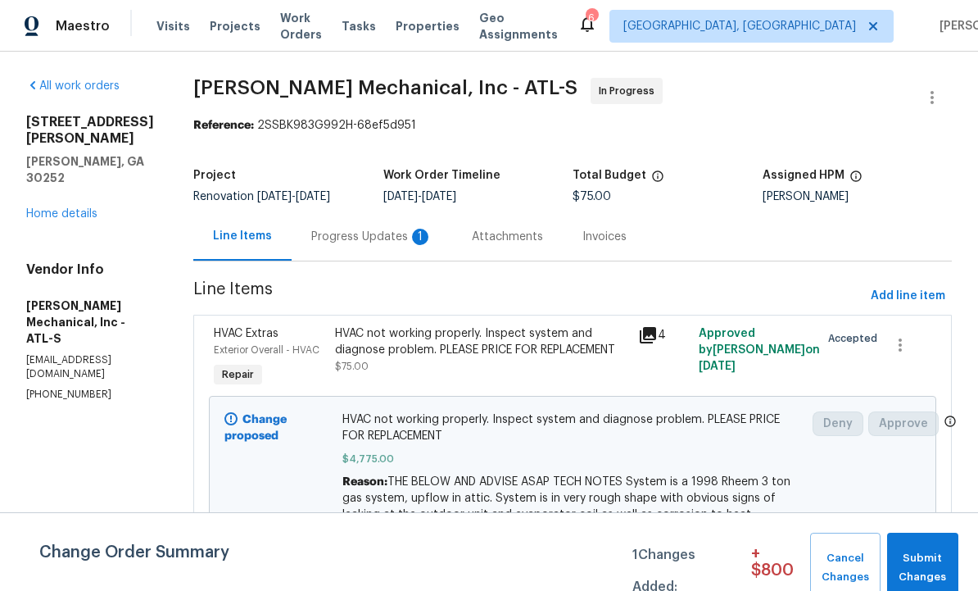
click at [402, 236] on div "Progress Updates 1" at bounding box center [371, 237] width 121 height 16
